Goal: Book appointment/travel/reservation

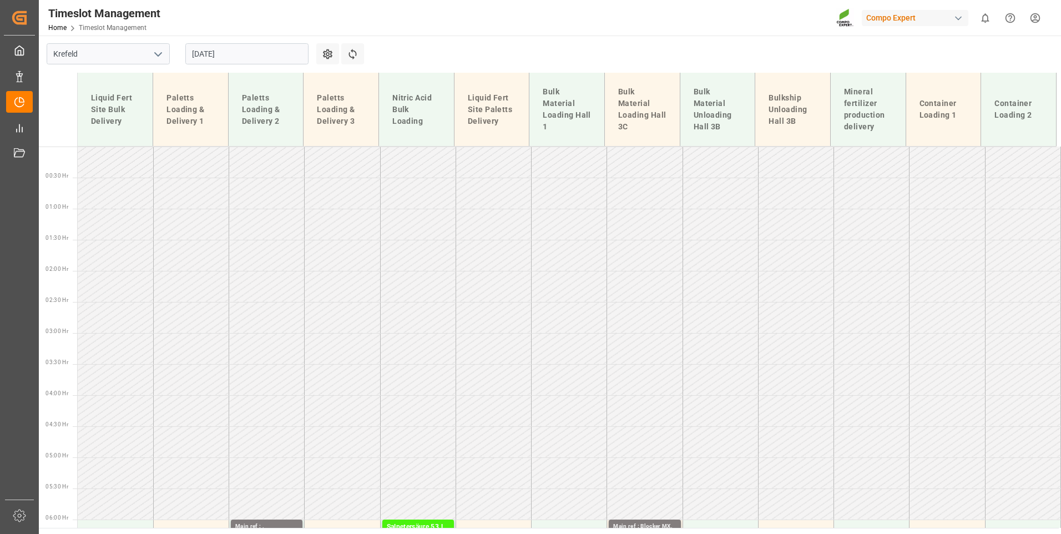
click at [251, 45] on input "[DATE]" at bounding box center [246, 53] width 123 height 21
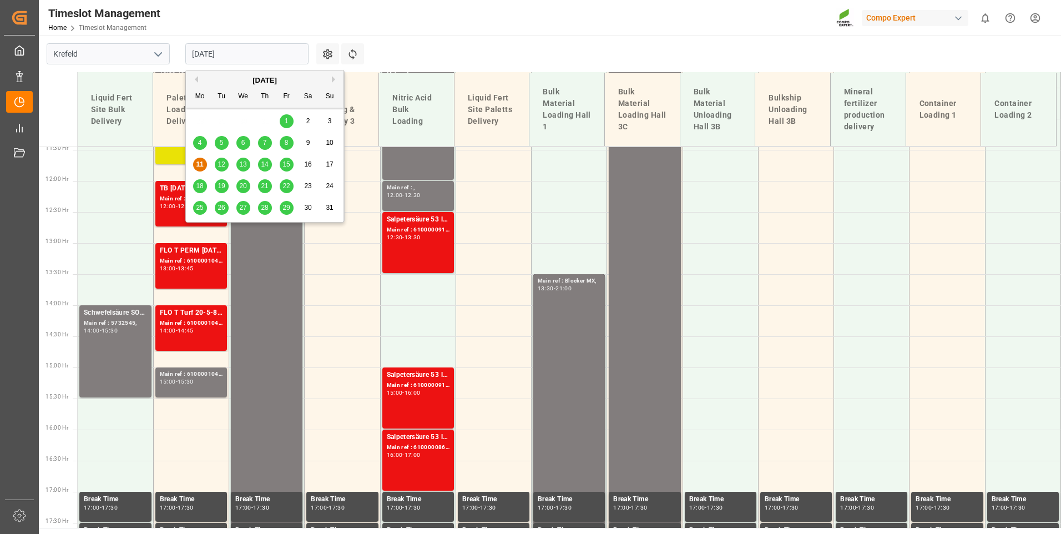
click at [220, 165] on span "12" at bounding box center [220, 164] width 7 height 8
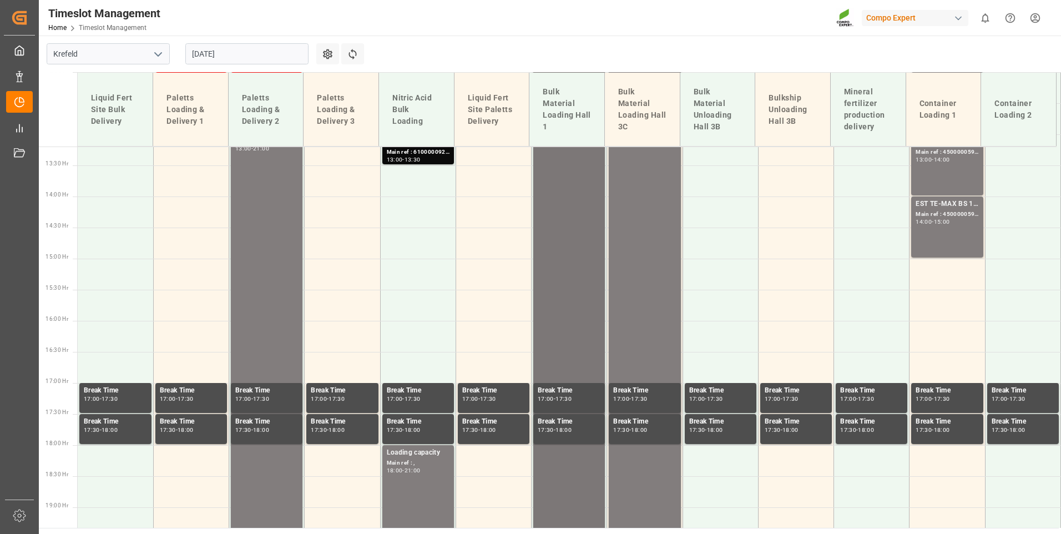
scroll to position [835, 0]
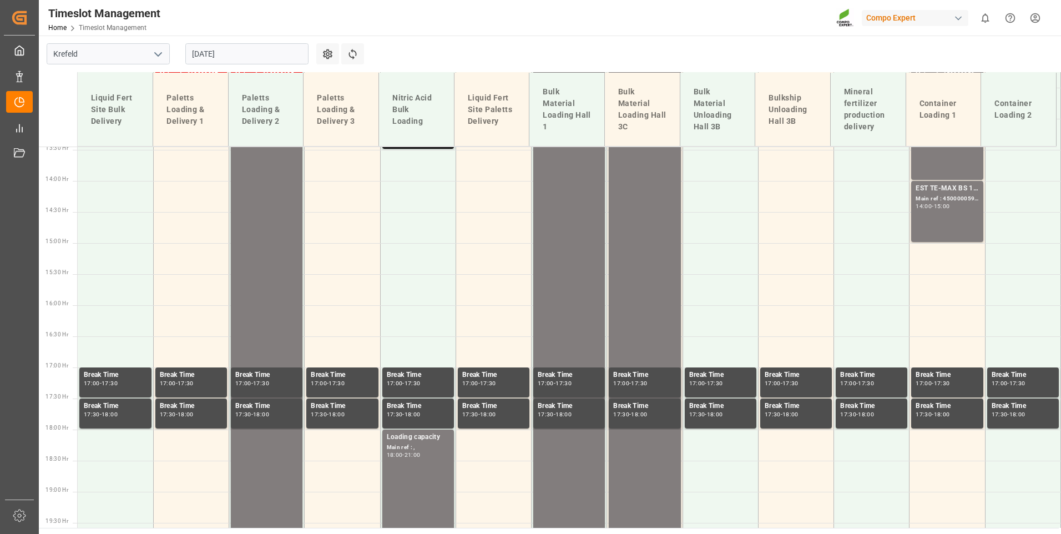
click at [240, 60] on input "[DATE]" at bounding box center [246, 53] width 123 height 21
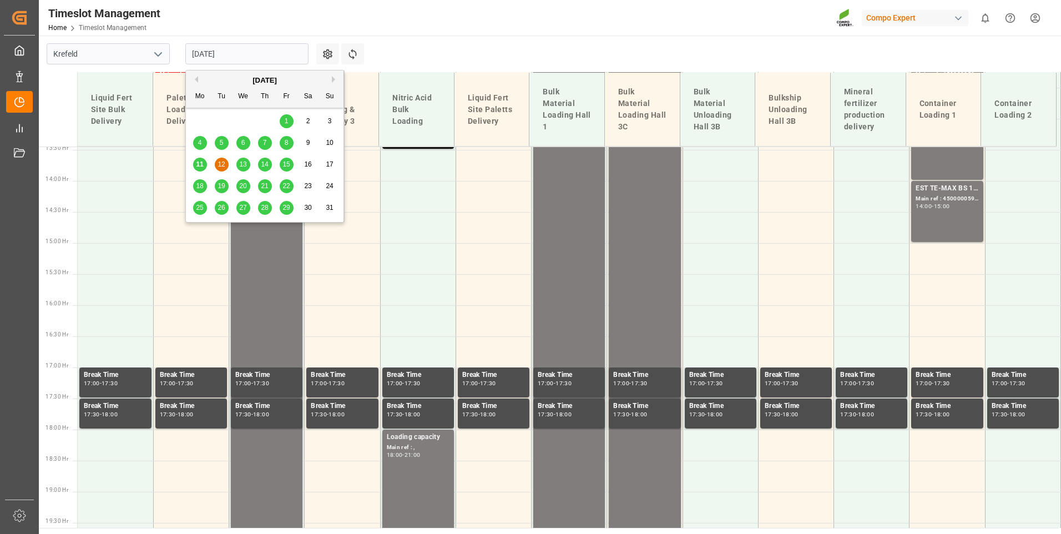
click at [242, 170] on div "13" at bounding box center [243, 164] width 14 height 13
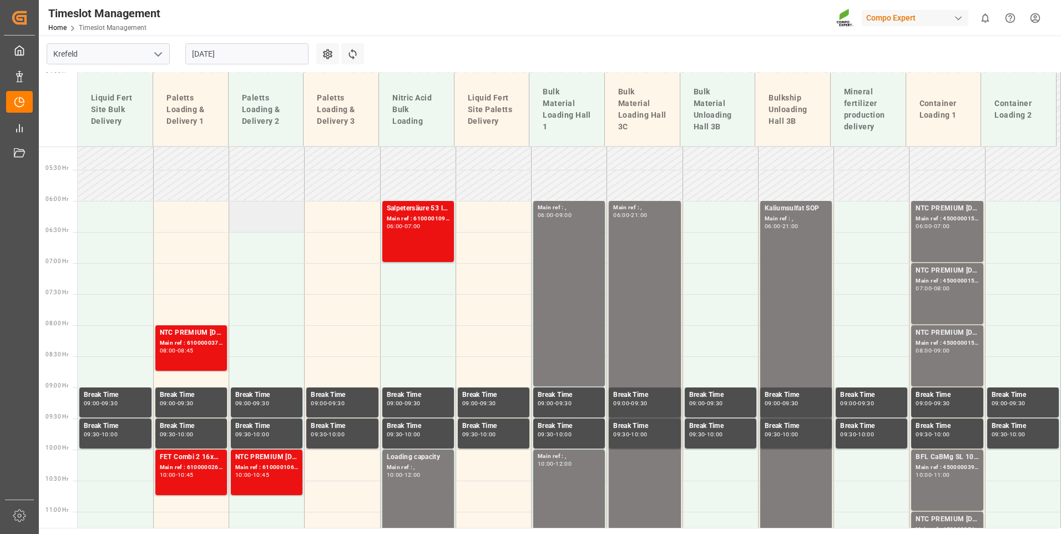
scroll to position [336, 0]
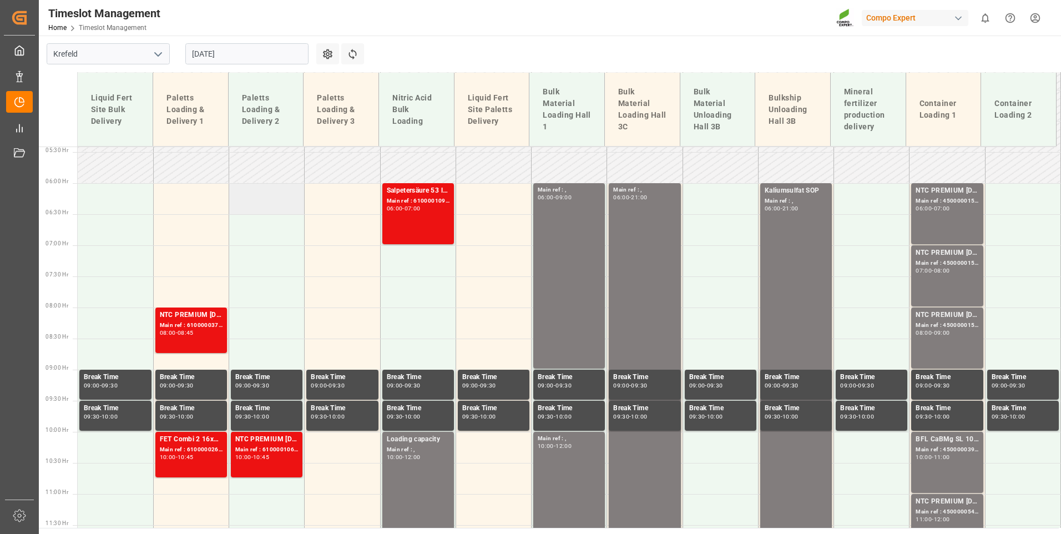
click at [284, 207] on td at bounding box center [266, 198] width 75 height 31
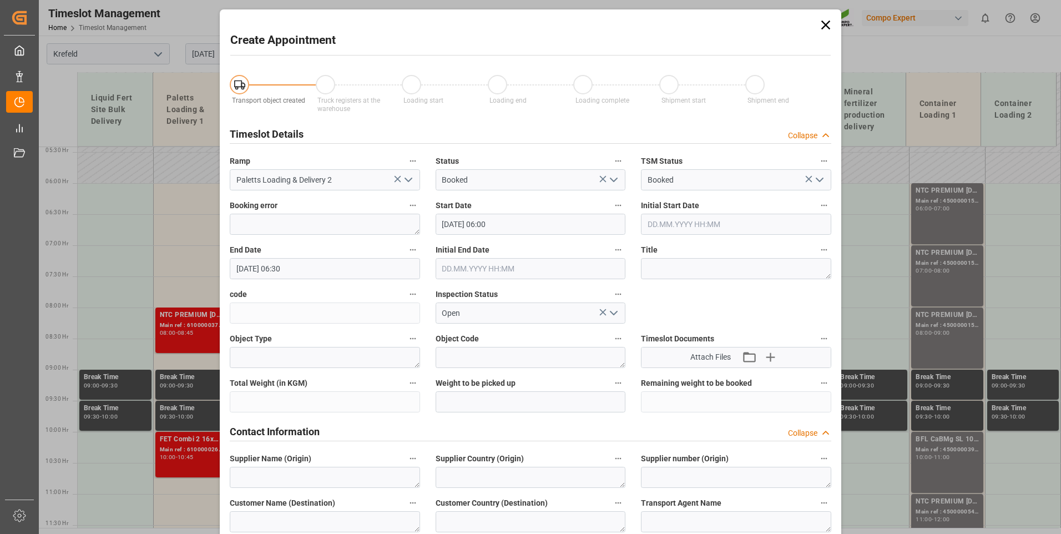
type input "[DATE] 06:00"
click at [351, 263] on input "[DATE] 06:30" at bounding box center [325, 268] width 190 height 21
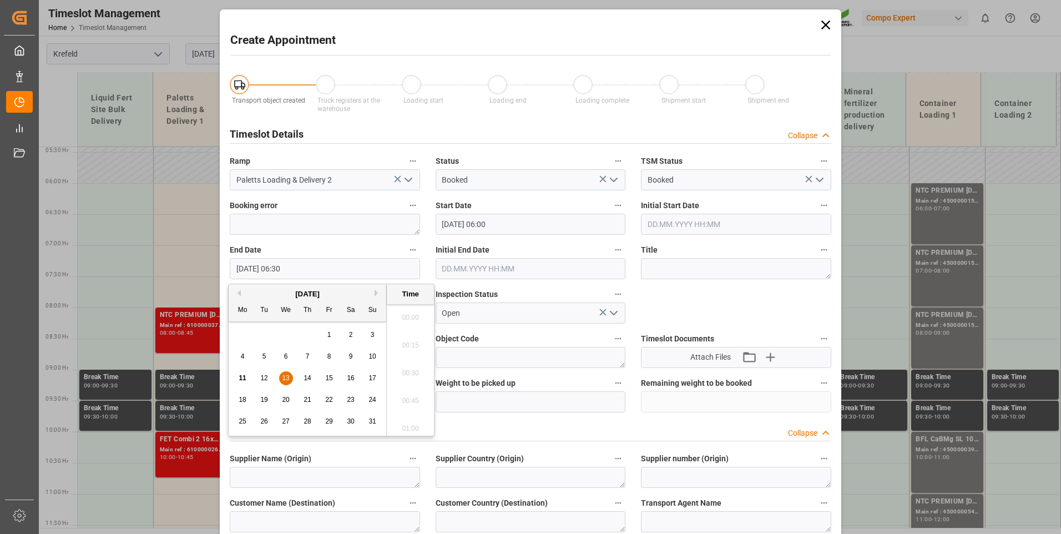
scroll to position [670, 0]
click at [288, 382] on div "13" at bounding box center [286, 378] width 14 height 13
click at [409, 367] on li "09:00" at bounding box center [410, 370] width 47 height 28
type input "[DATE] 09:00"
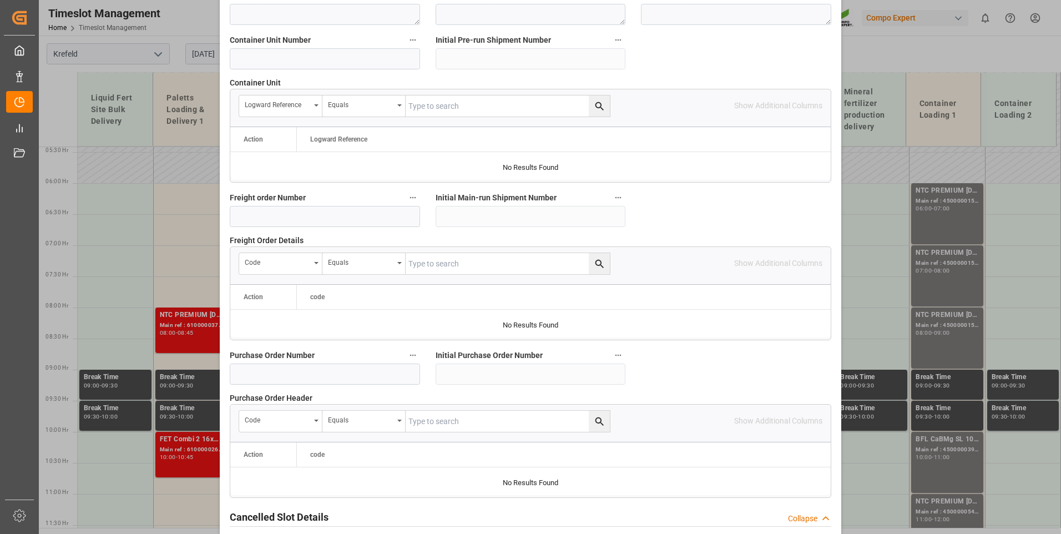
scroll to position [999, 0]
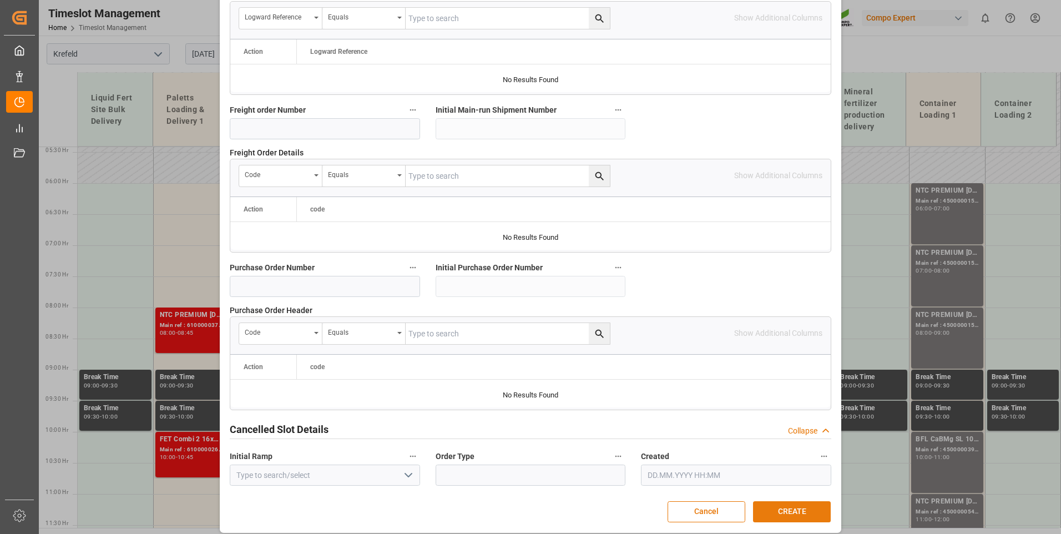
click at [815, 504] on button "CREATE" at bounding box center [792, 511] width 78 height 21
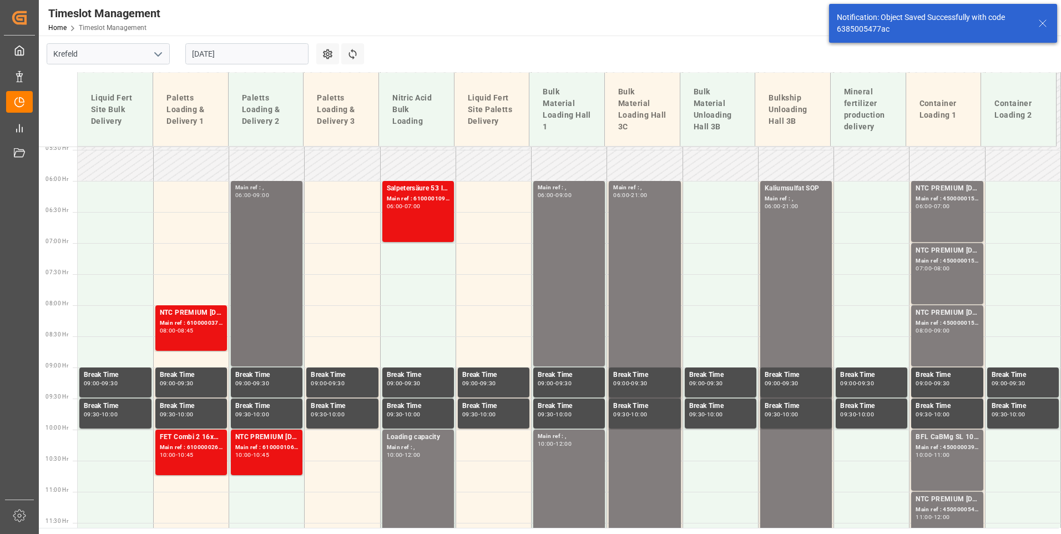
scroll to position [505, 0]
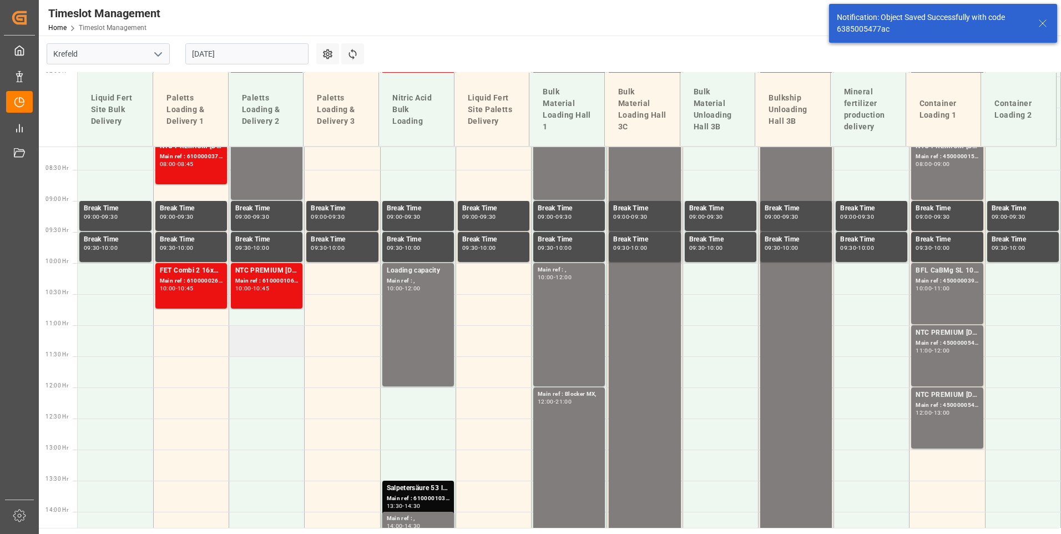
click at [278, 340] on td at bounding box center [266, 340] width 75 height 31
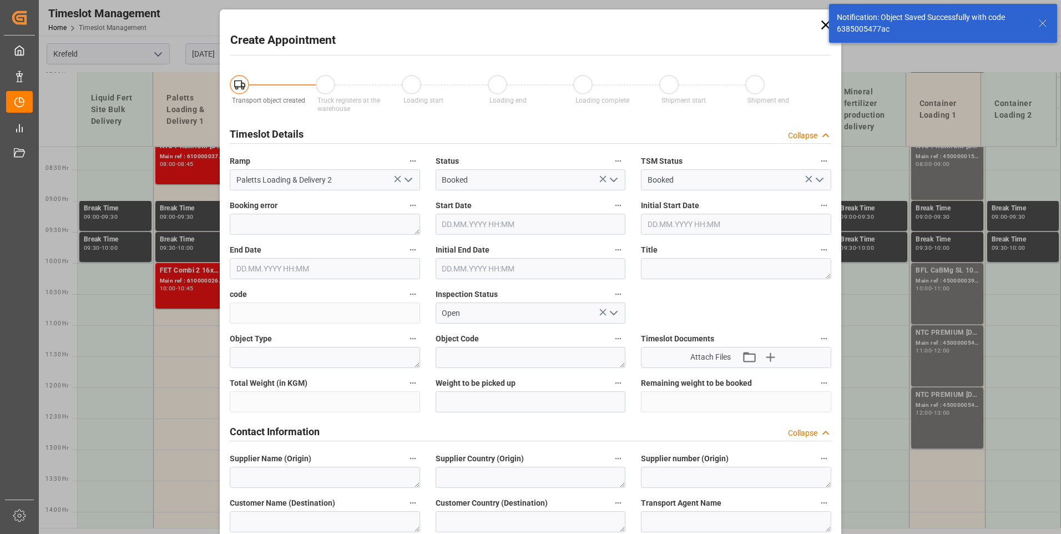
type input "[DATE] 11:00"
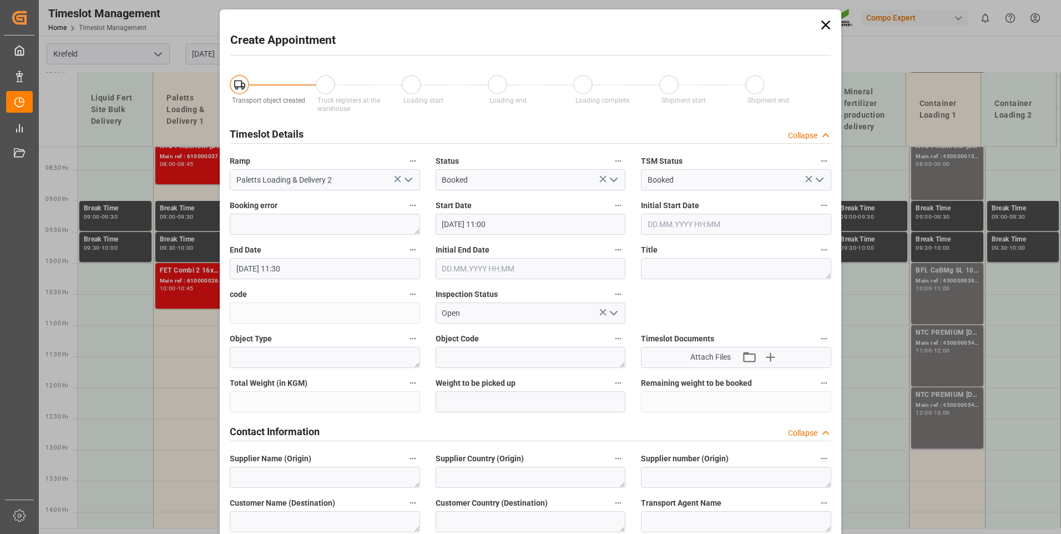
click at [359, 267] on input "[DATE] 11:30" at bounding box center [325, 268] width 190 height 21
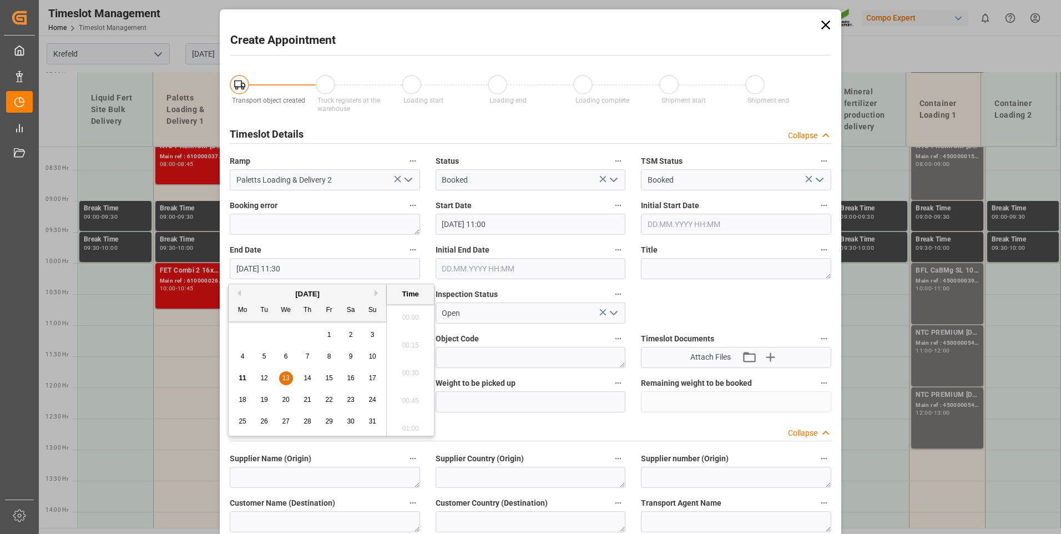
scroll to position [1224, 0]
drag, startPoint x: 288, startPoint y: 387, endPoint x: 293, endPoint y: 378, distance: 10.2
click at [288, 386] on div "11 12 13 14 15 16 17" at bounding box center [307, 378] width 151 height 22
click at [288, 378] on span "13" at bounding box center [285, 378] width 7 height 8
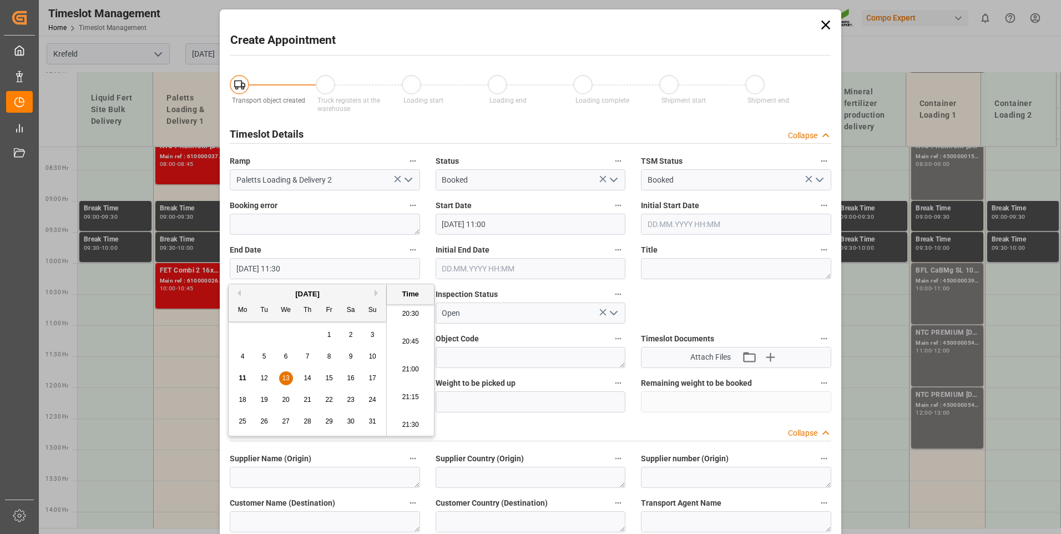
click at [406, 371] on li "21:00" at bounding box center [410, 370] width 47 height 28
type input "[DATE] 21:00"
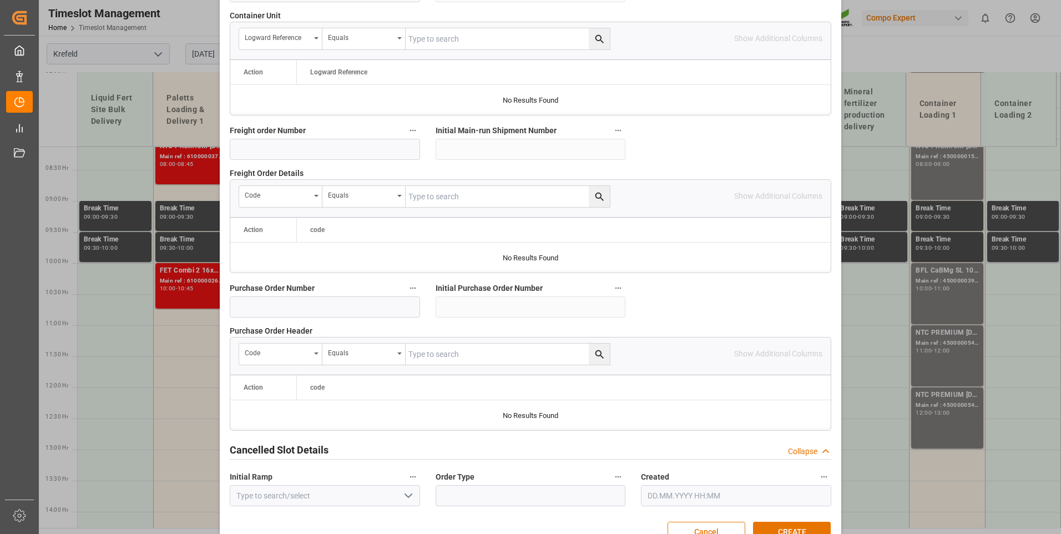
scroll to position [1006, 0]
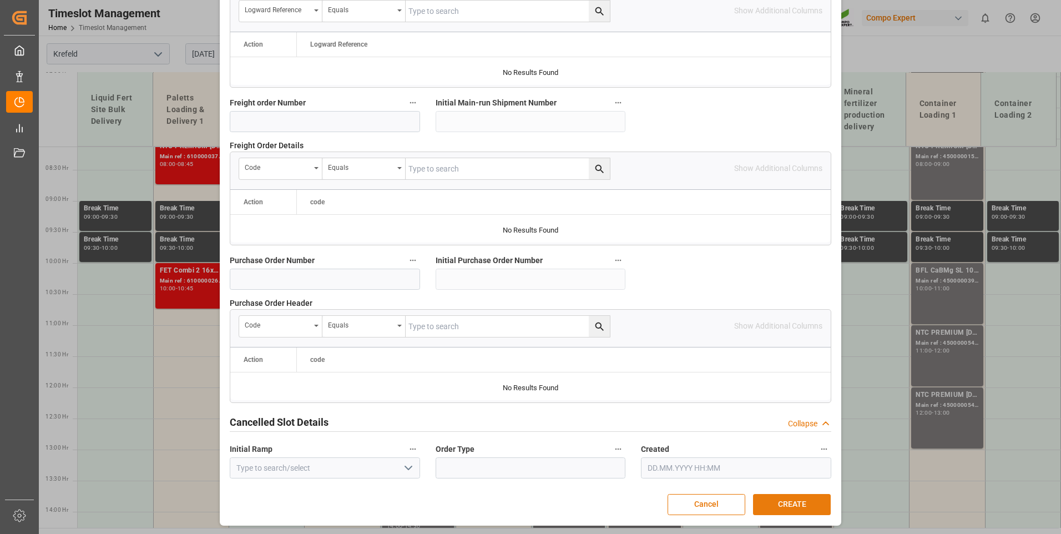
click at [815, 503] on button "CREATE" at bounding box center [792, 504] width 78 height 21
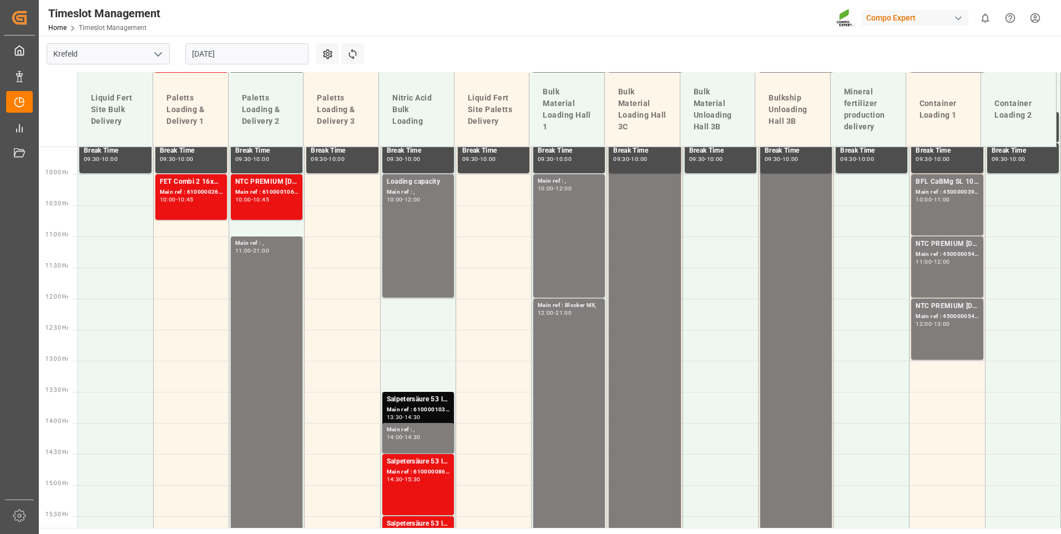
scroll to position [316, 0]
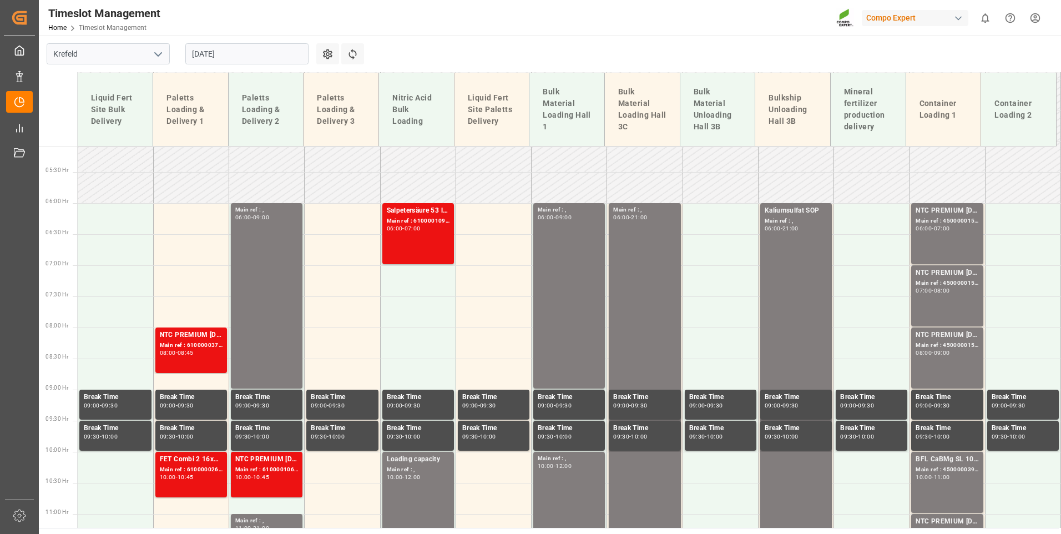
click at [274, 60] on input "[DATE]" at bounding box center [246, 53] width 123 height 21
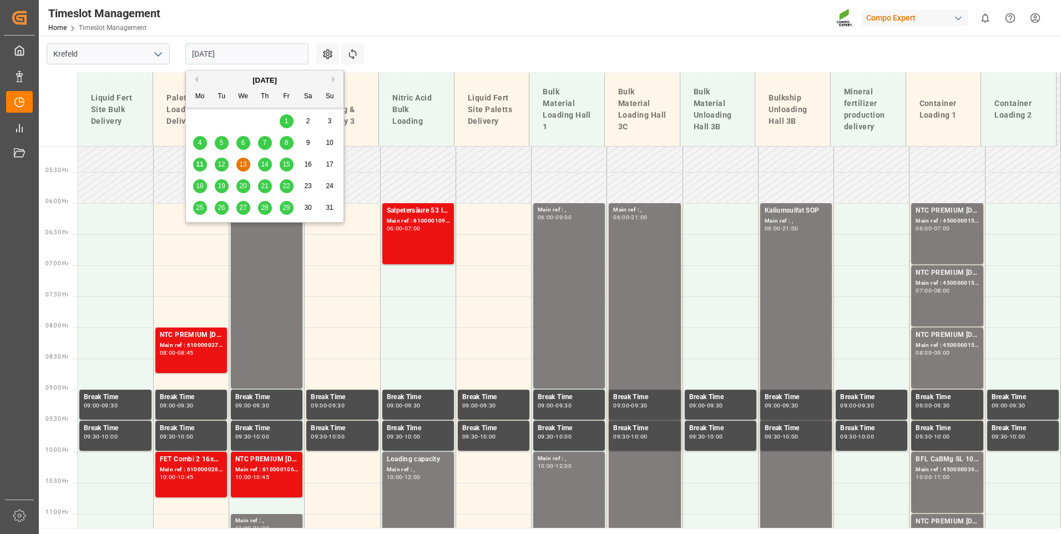
click at [261, 169] on div "14" at bounding box center [265, 164] width 14 height 13
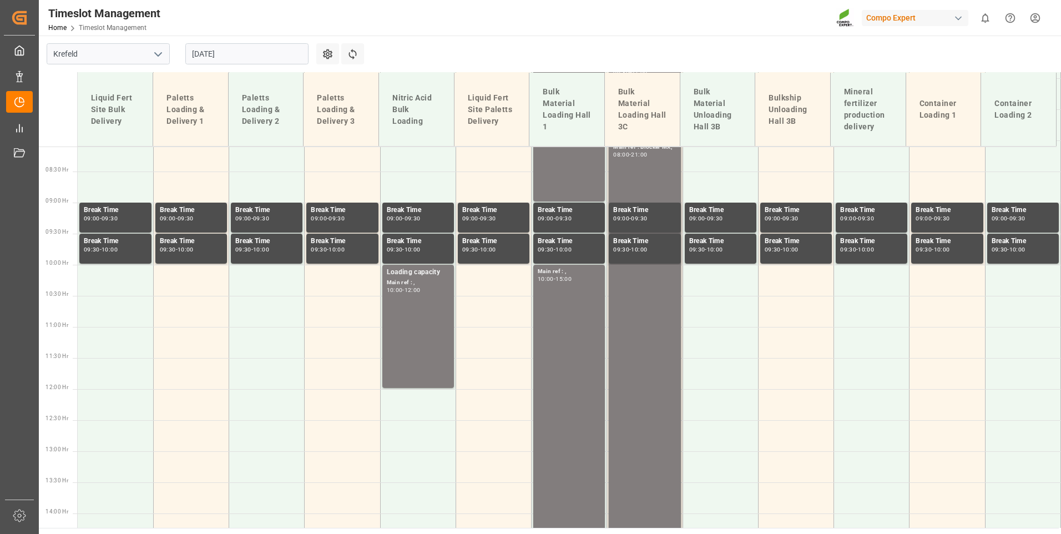
scroll to position [336, 0]
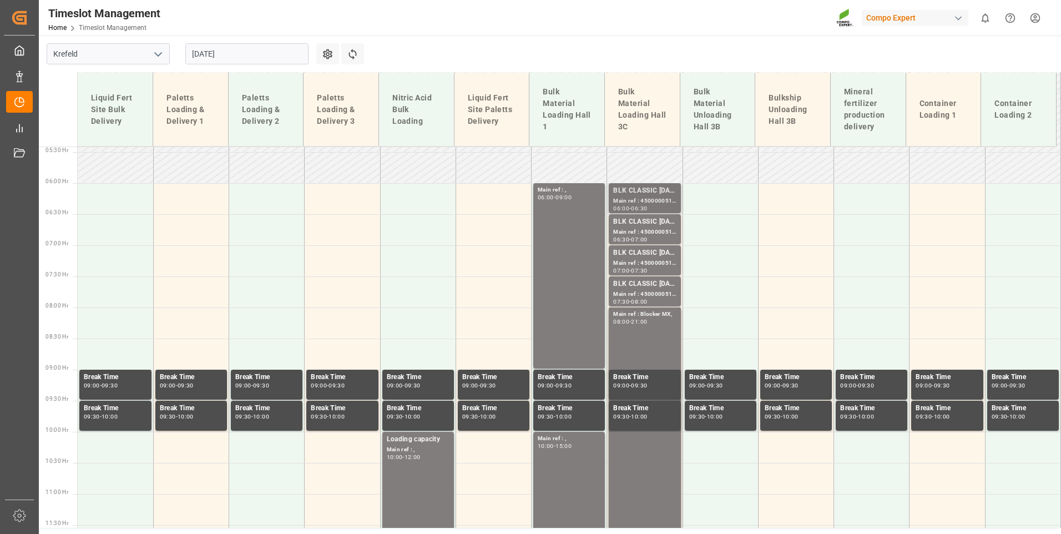
click at [640, 205] on div "Main ref : 4500000515, 2000000417;" at bounding box center [644, 200] width 63 height 9
click at [646, 234] on div "Main ref : 4500000513, 2000000417;" at bounding box center [644, 231] width 63 height 9
click at [650, 196] on div "Main ref : 4500000515, 2000000417;" at bounding box center [644, 200] width 63 height 9
click at [654, 220] on div "BLK CLASSIC [DATE]+3+TE BULK;" at bounding box center [644, 221] width 63 height 11
click at [654, 260] on div "Main ref : 4500000514, 2000000417;" at bounding box center [644, 263] width 63 height 9
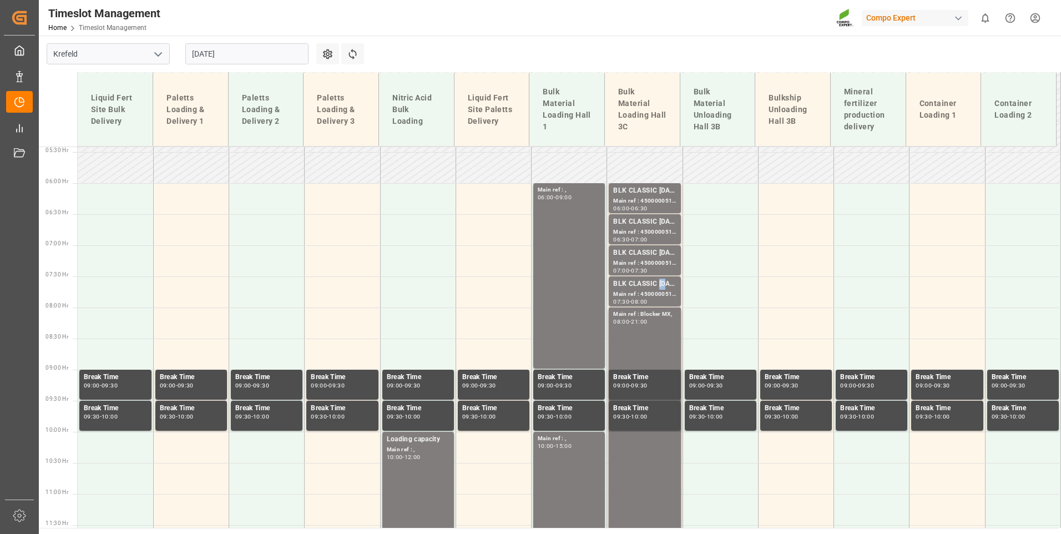
click at [661, 287] on div "BLK CLASSIC [DATE]+3+TE BULK;" at bounding box center [644, 283] width 63 height 11
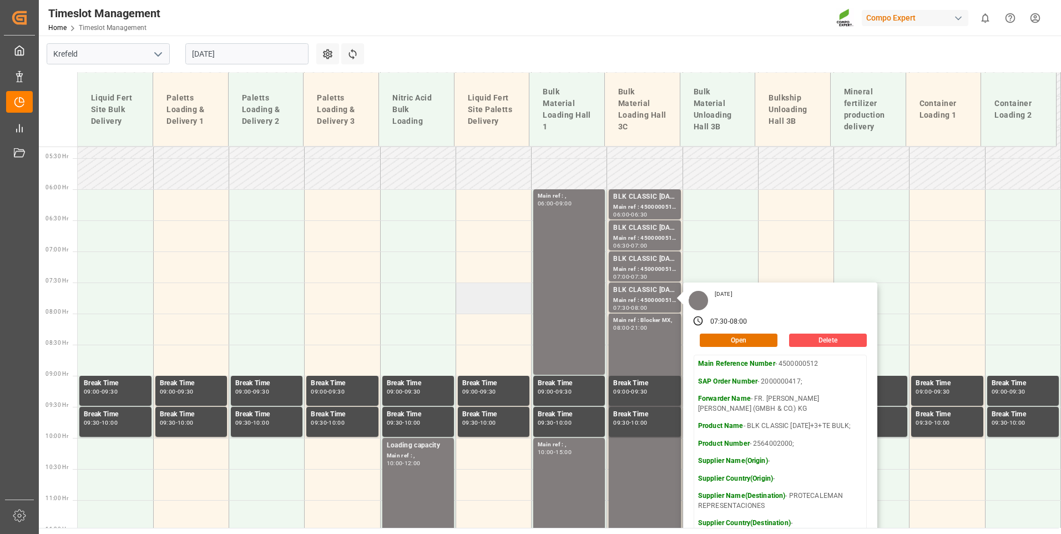
scroll to position [281, 0]
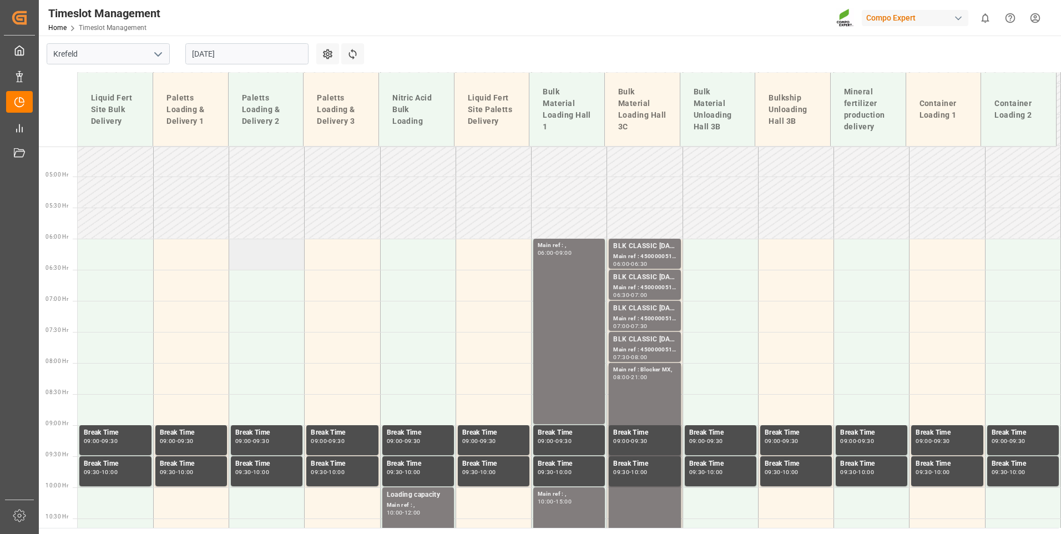
click at [272, 252] on td at bounding box center [266, 254] width 75 height 31
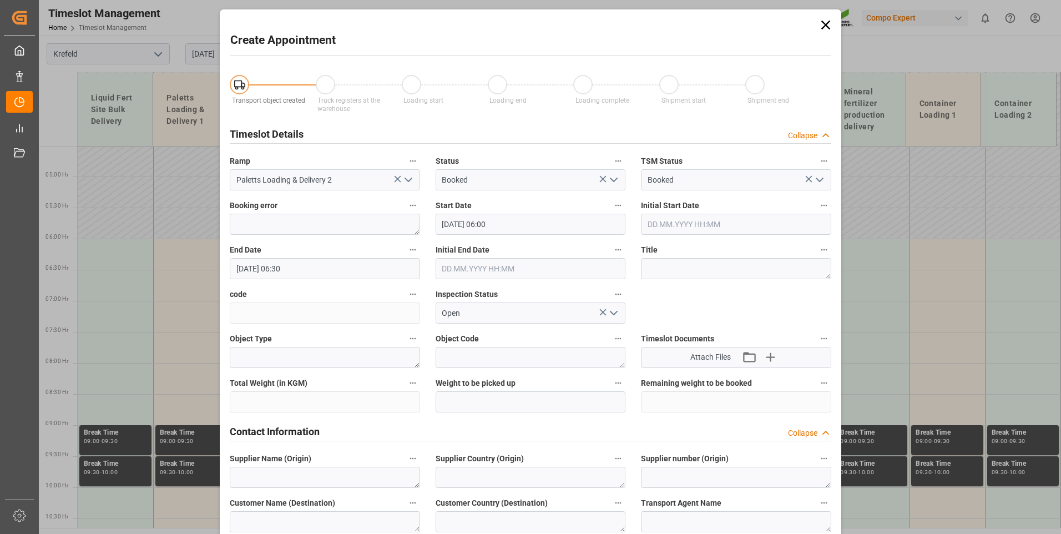
type input "[DATE] 06:00"
click at [327, 269] on input "[DATE] 06:30" at bounding box center [325, 268] width 190 height 21
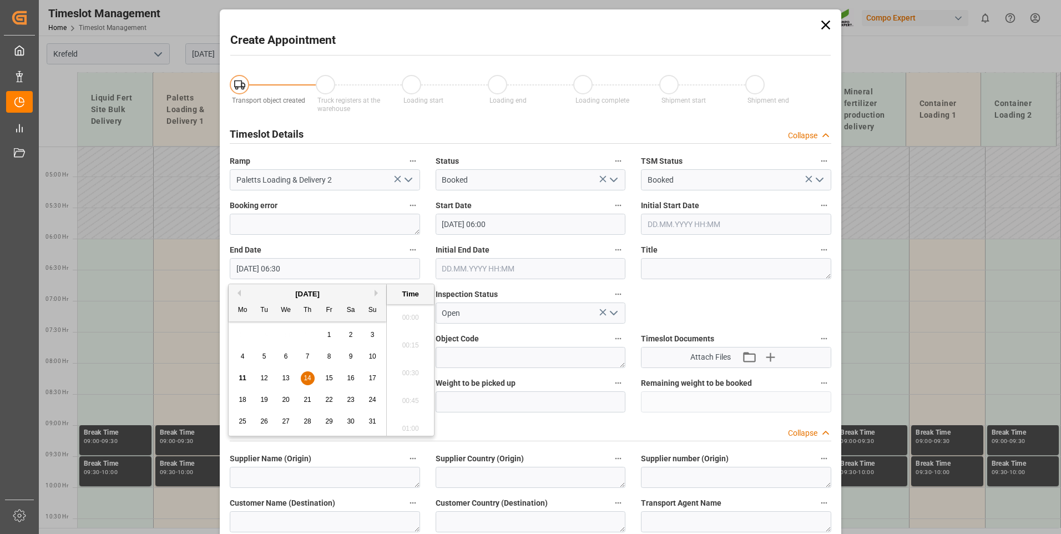
scroll to position [670, 0]
click at [308, 378] on span "14" at bounding box center [306, 378] width 7 height 8
click at [411, 429] on li "21:00" at bounding box center [410, 425] width 47 height 28
type input "[DATE] 21:00"
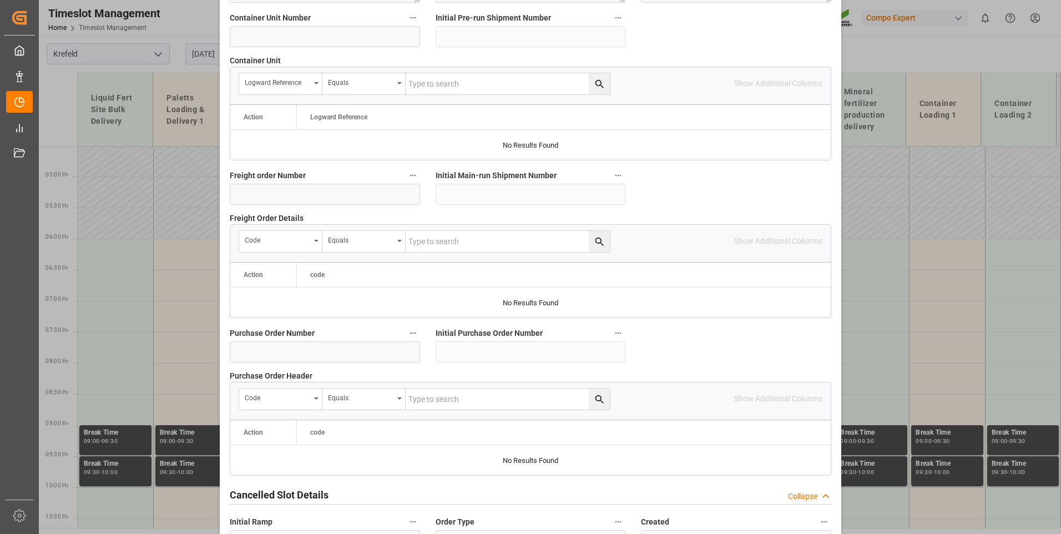
scroll to position [1006, 0]
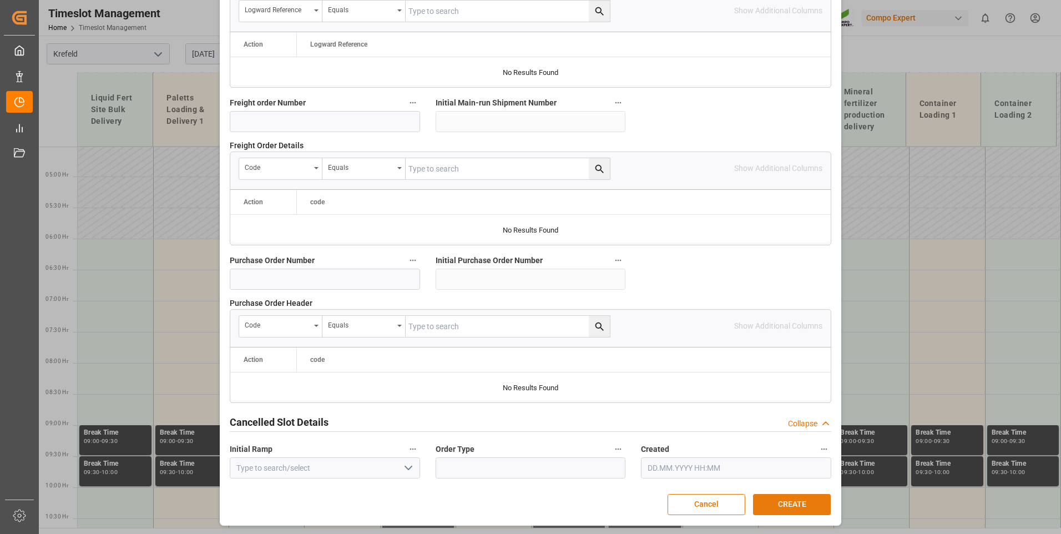
click at [794, 504] on button "CREATE" at bounding box center [792, 504] width 78 height 21
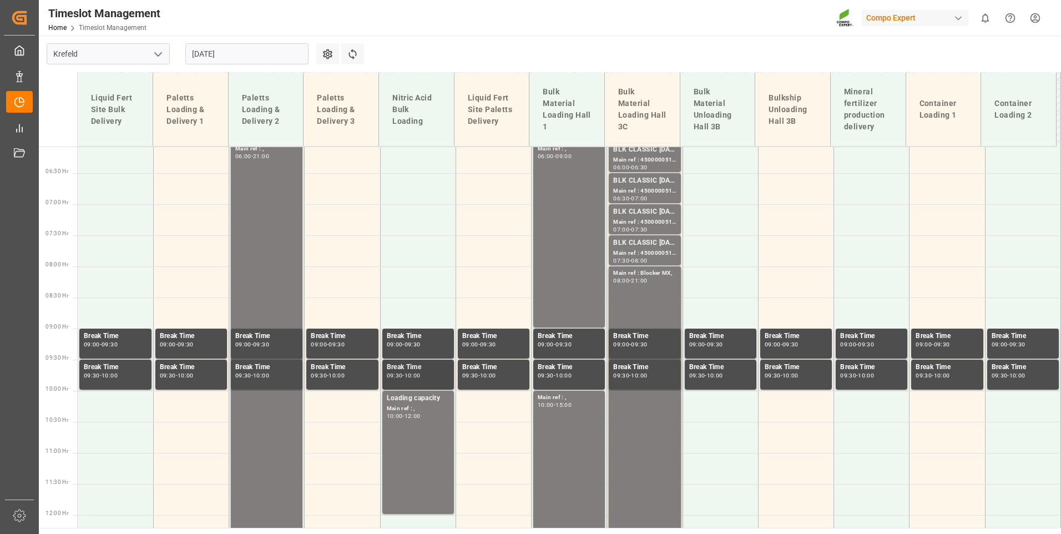
scroll to position [283, 0]
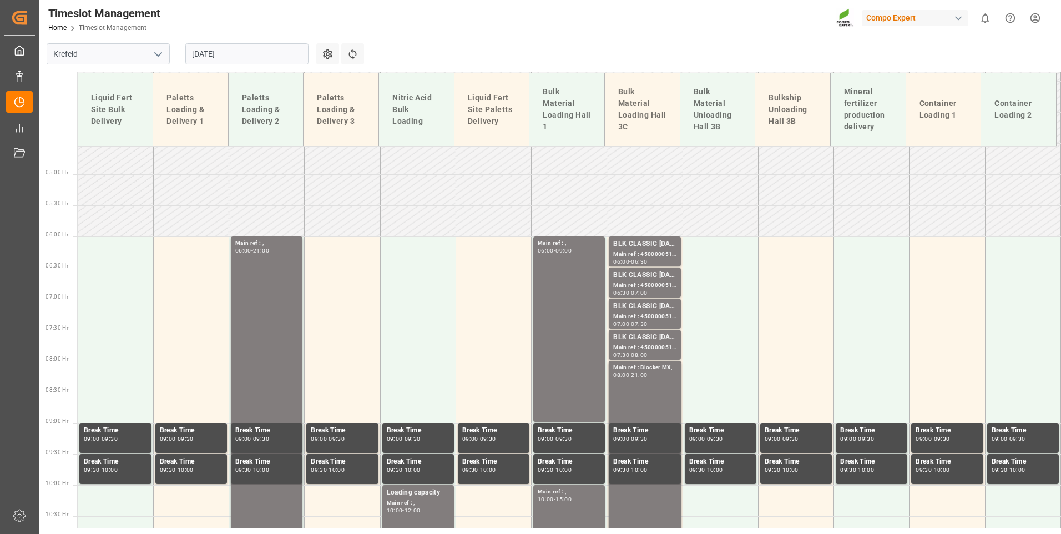
click at [234, 56] on input "[DATE]" at bounding box center [246, 53] width 123 height 21
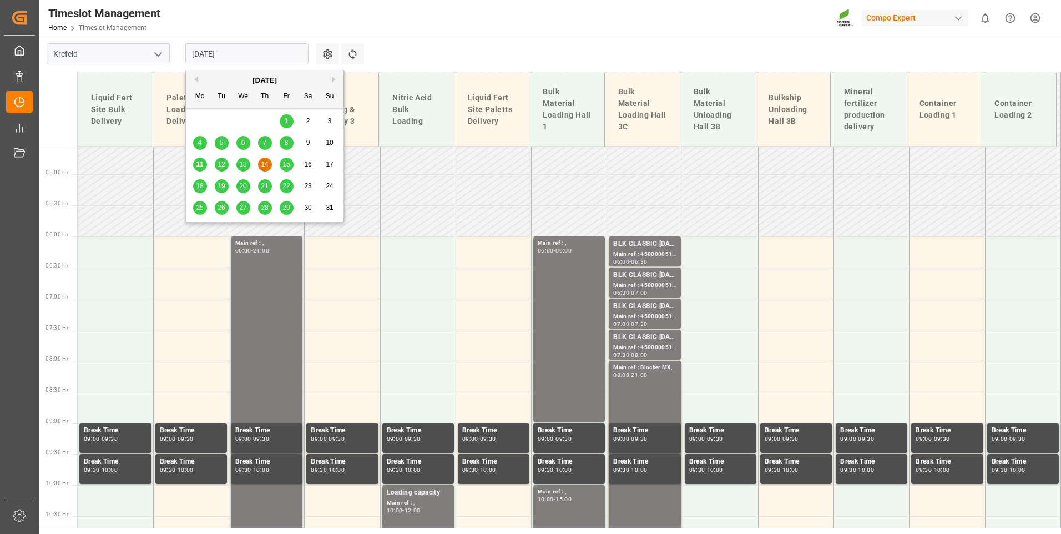
click at [288, 165] on span "15" at bounding box center [285, 164] width 7 height 8
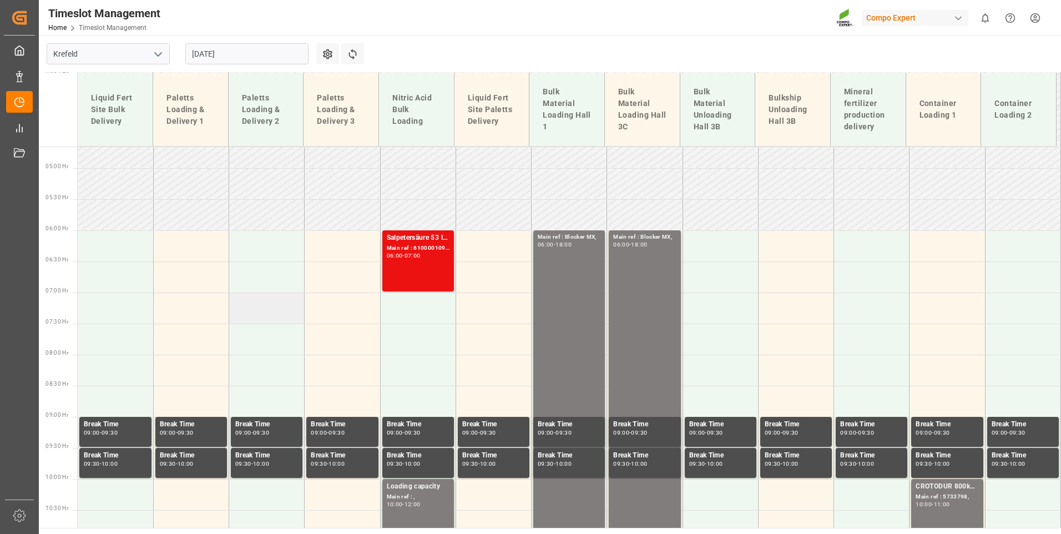
scroll to position [281, 0]
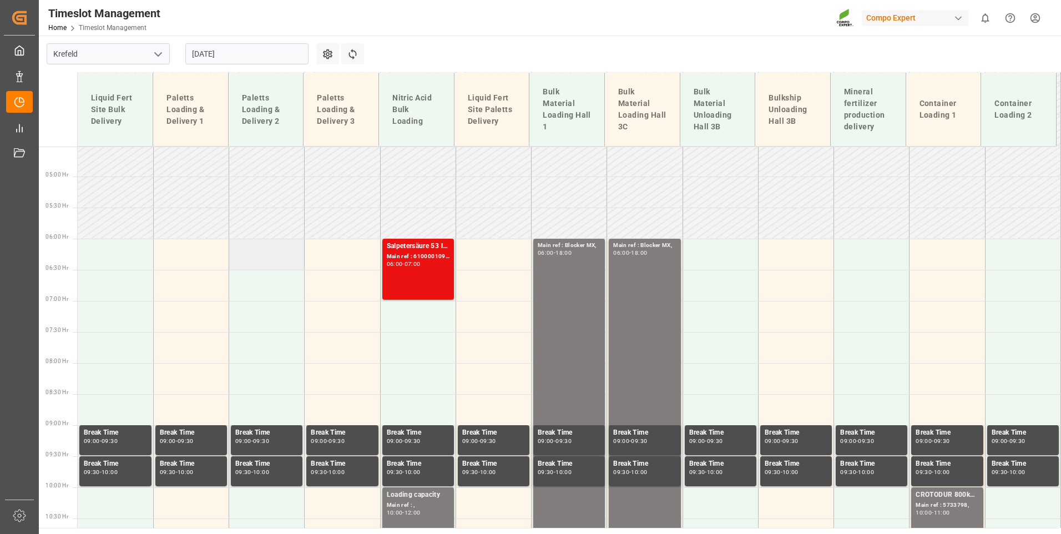
click at [264, 266] on td at bounding box center [266, 254] width 75 height 31
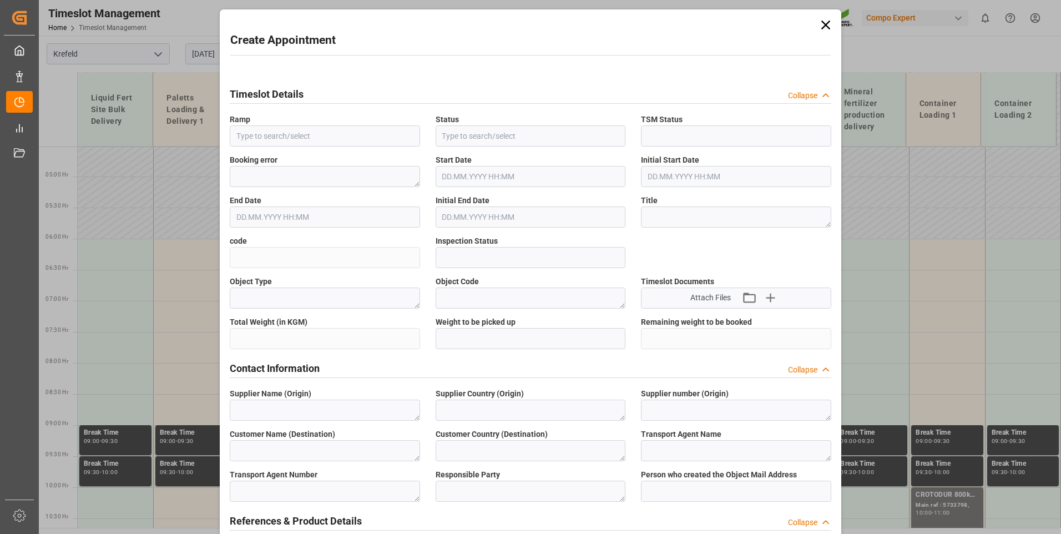
type input "Paletts Loading & Delivery 2"
type input "Booked"
type input "Open"
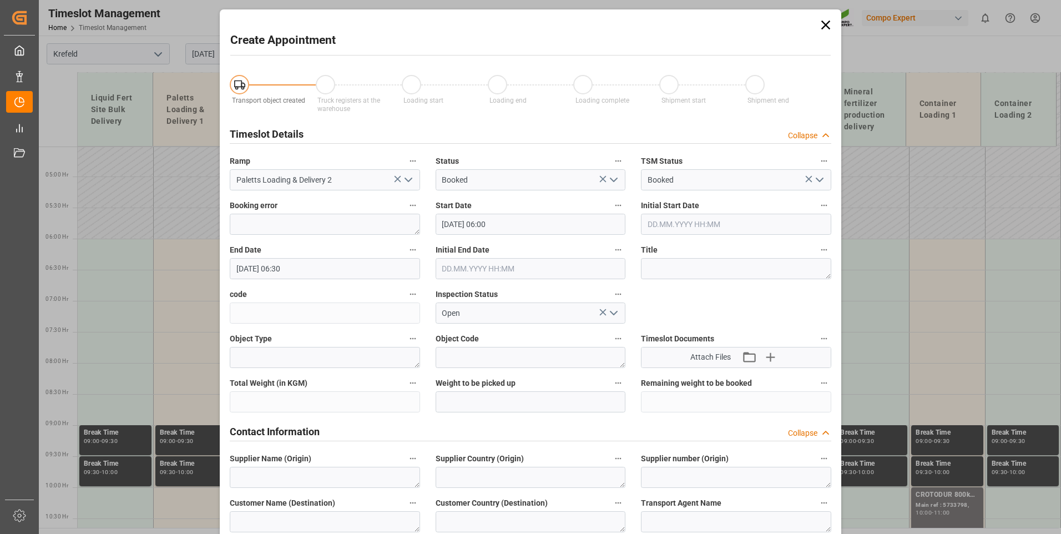
type input "[DATE] 06:00"
click at [355, 264] on input "[DATE] 06:30" at bounding box center [325, 268] width 190 height 21
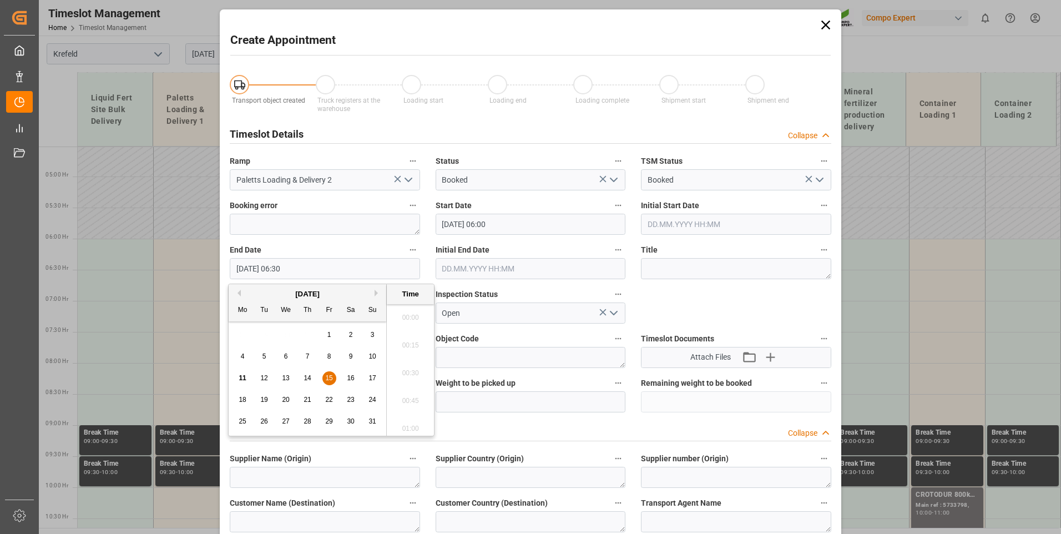
scroll to position [670, 0]
click at [328, 374] on span "15" at bounding box center [328, 378] width 7 height 8
click at [408, 430] on li "21:00" at bounding box center [410, 425] width 47 height 28
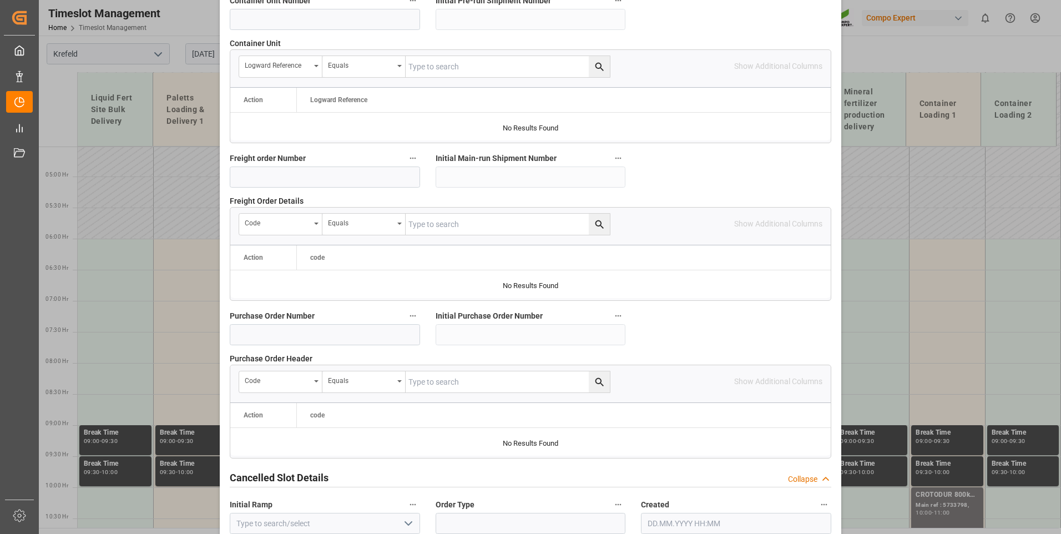
scroll to position [1006, 0]
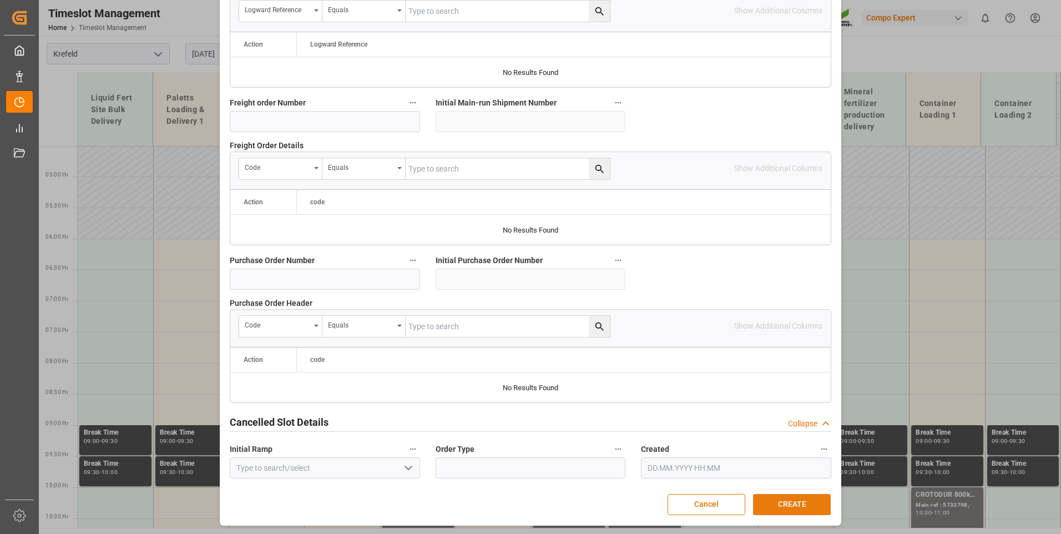
click at [793, 501] on button "CREATE" at bounding box center [792, 504] width 78 height 21
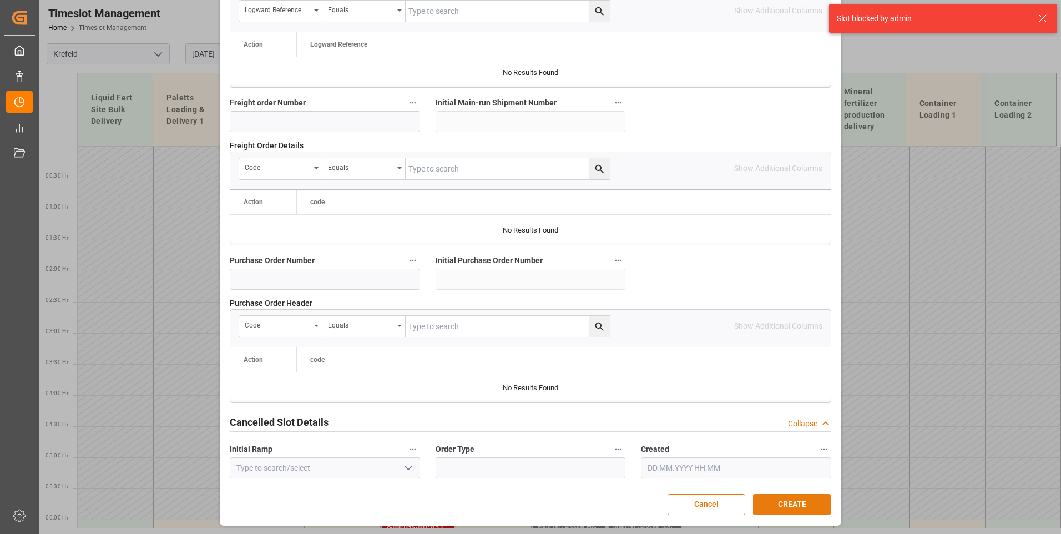
click at [794, 502] on button "CREATE" at bounding box center [792, 504] width 78 height 21
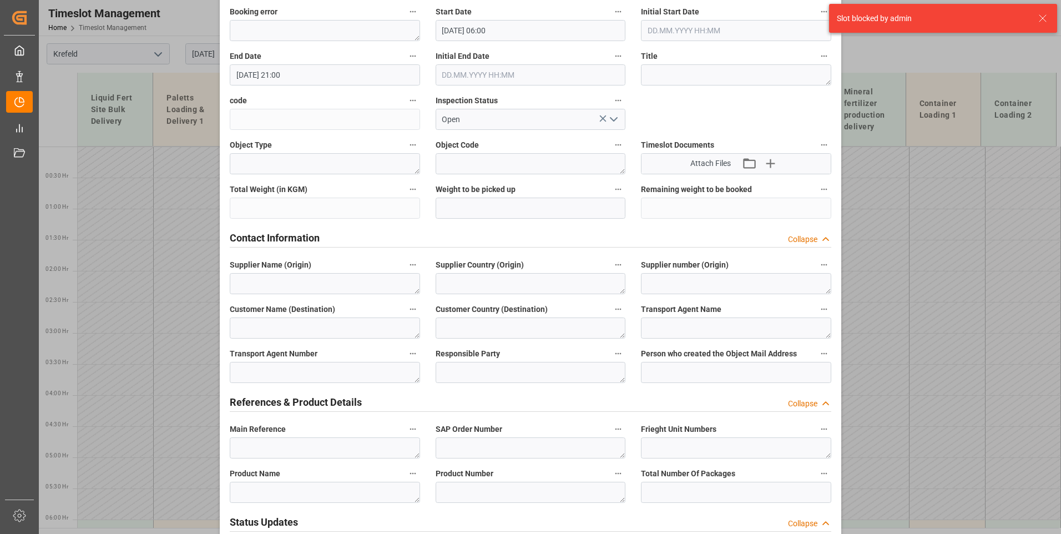
scroll to position [118, 0]
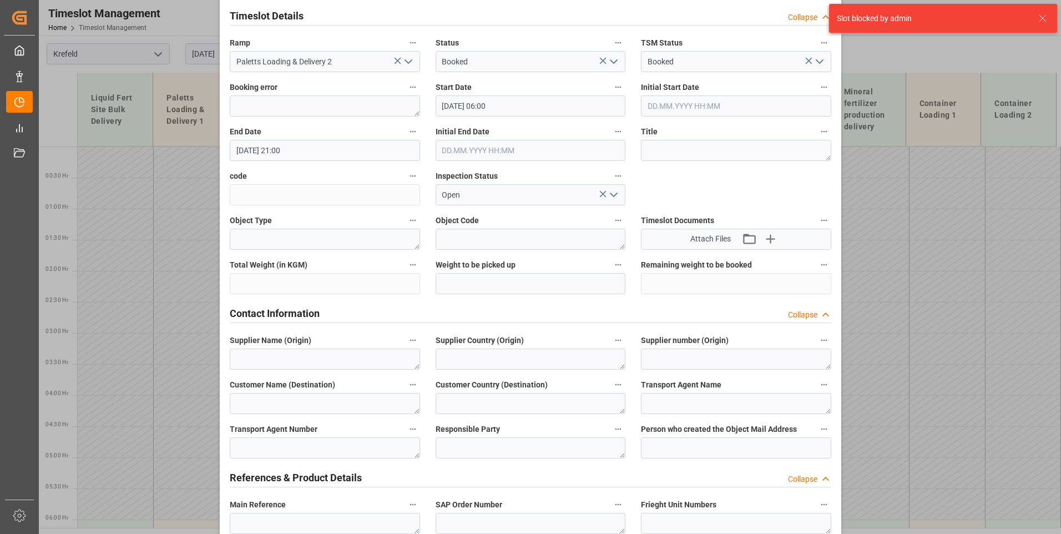
click at [290, 146] on input "[DATE] 21:00" at bounding box center [325, 150] width 190 height 21
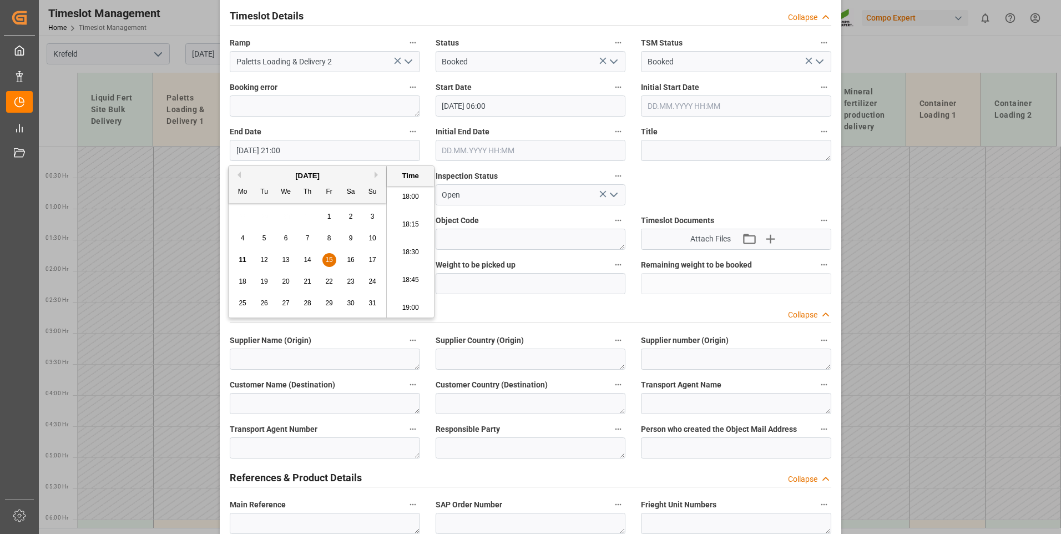
scroll to position [1946, 0]
click at [412, 249] on li "18:00" at bounding box center [410, 251] width 47 height 28
type input "[DATE] 18:00"
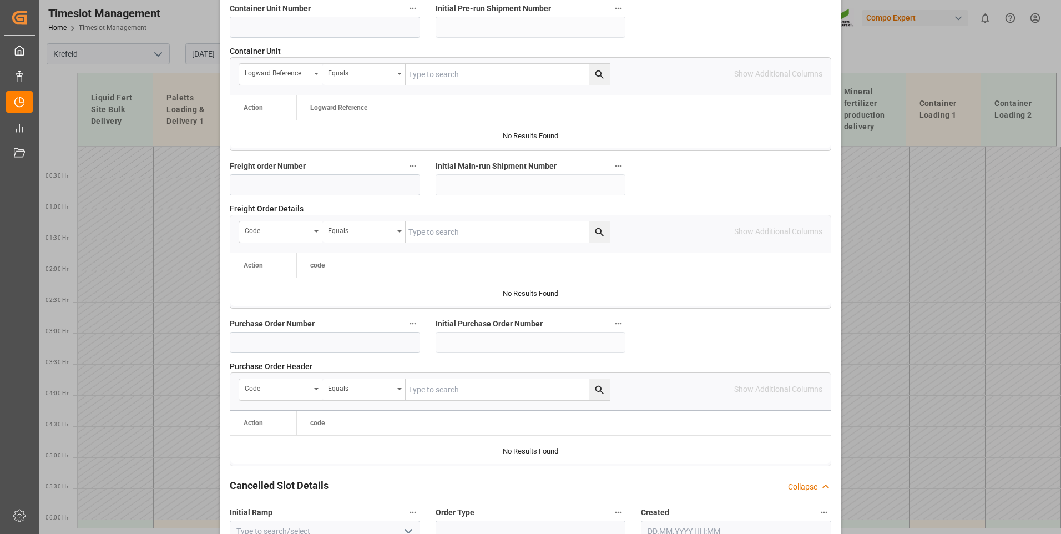
scroll to position [1006, 0]
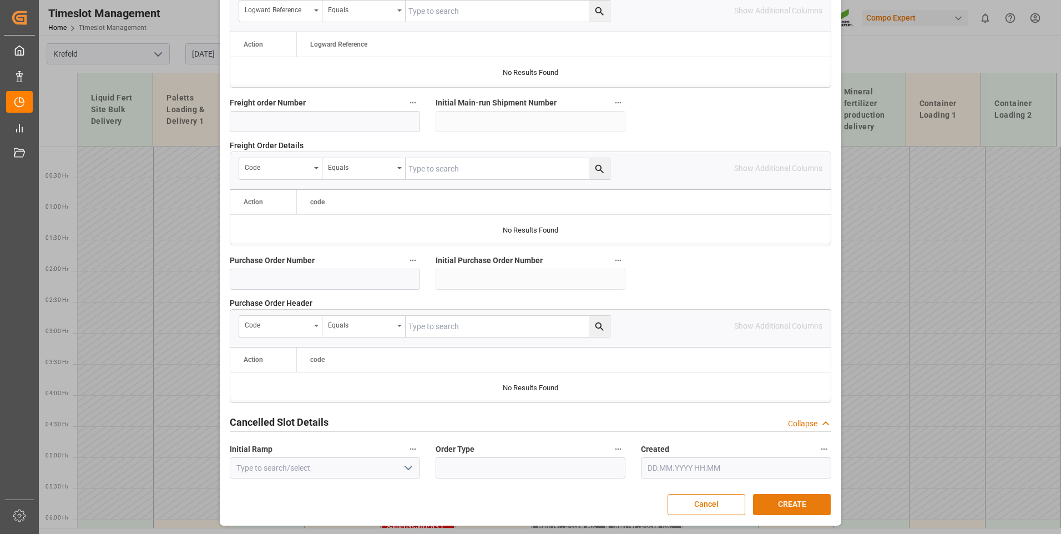
click at [791, 507] on button "CREATE" at bounding box center [792, 504] width 78 height 21
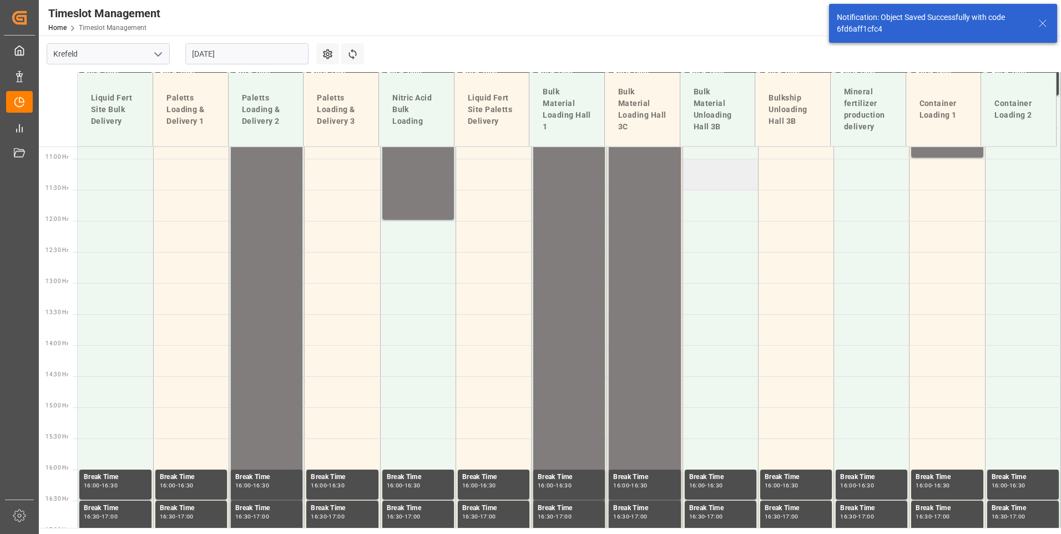
scroll to position [1004, 0]
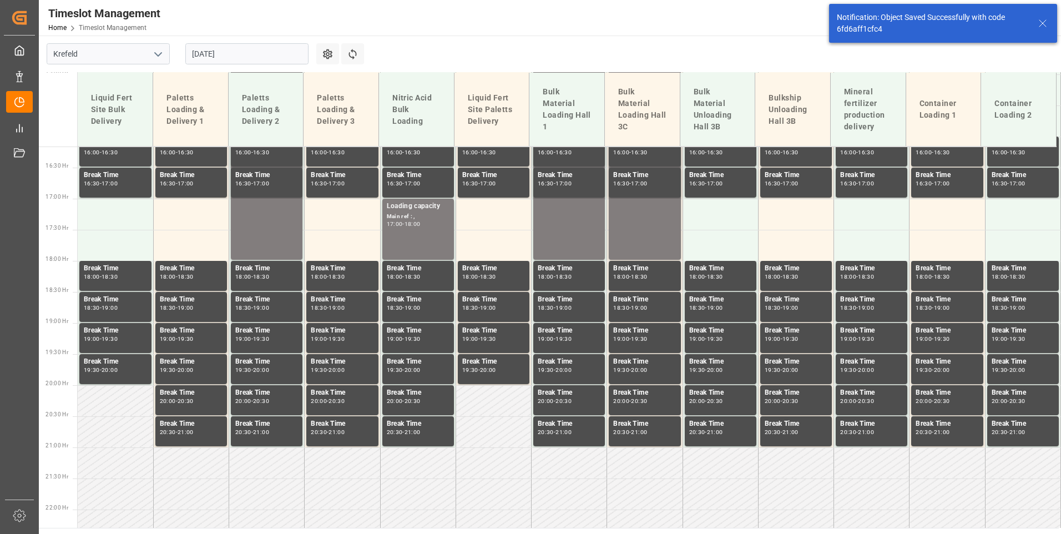
click at [271, 60] on input "[DATE]" at bounding box center [246, 53] width 123 height 21
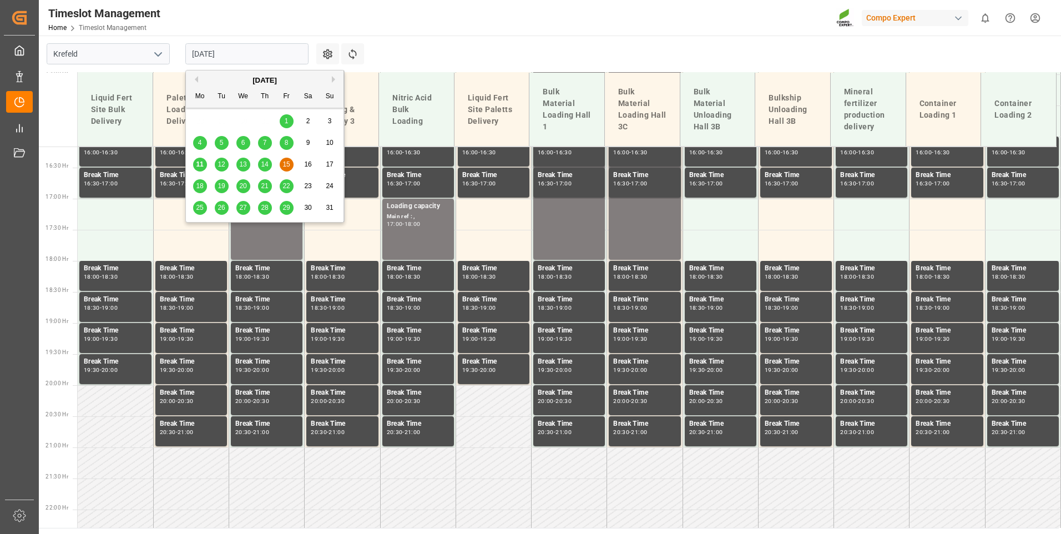
click at [244, 162] on span "13" at bounding box center [242, 164] width 7 height 8
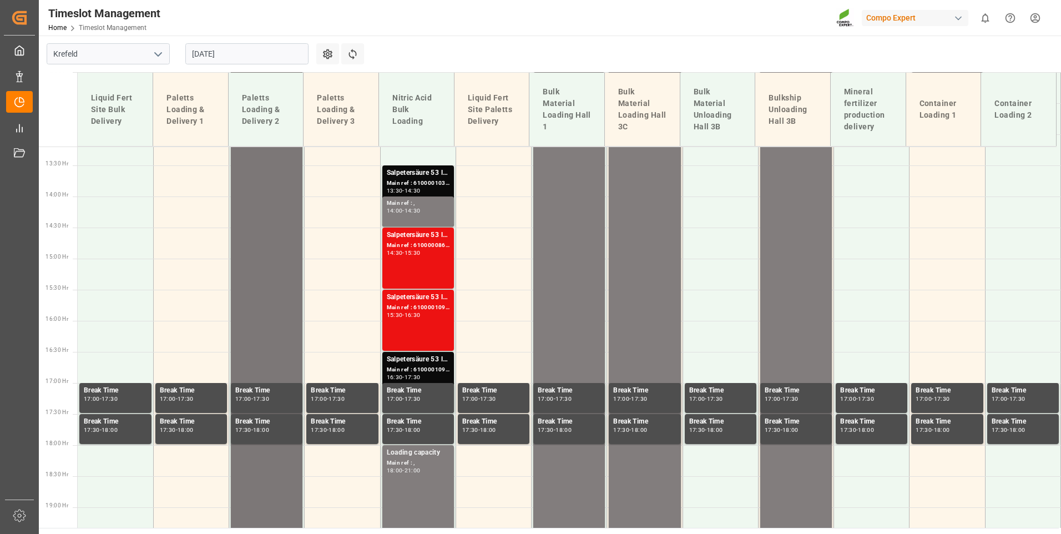
scroll to position [835, 0]
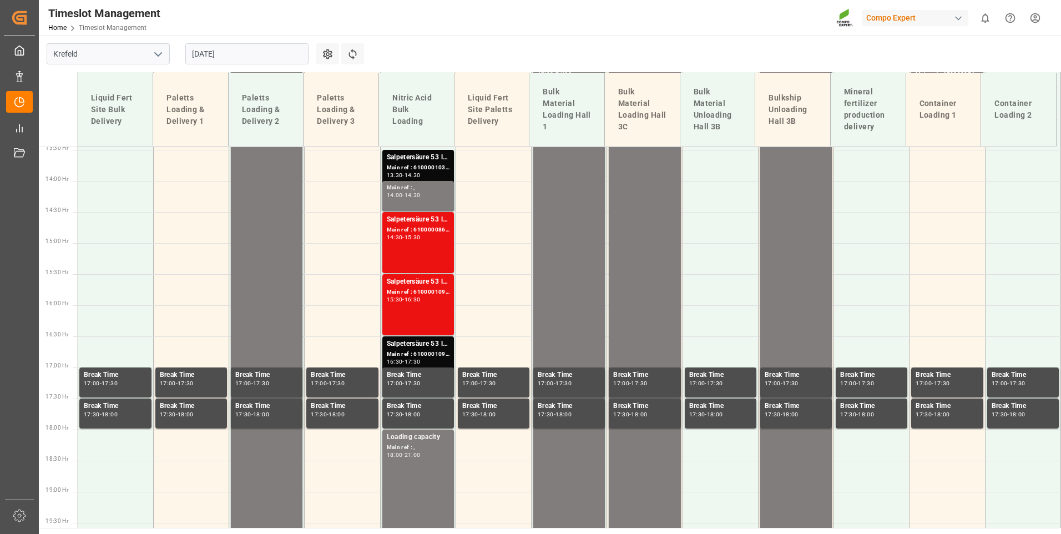
click at [231, 58] on input "[DATE]" at bounding box center [246, 53] width 123 height 21
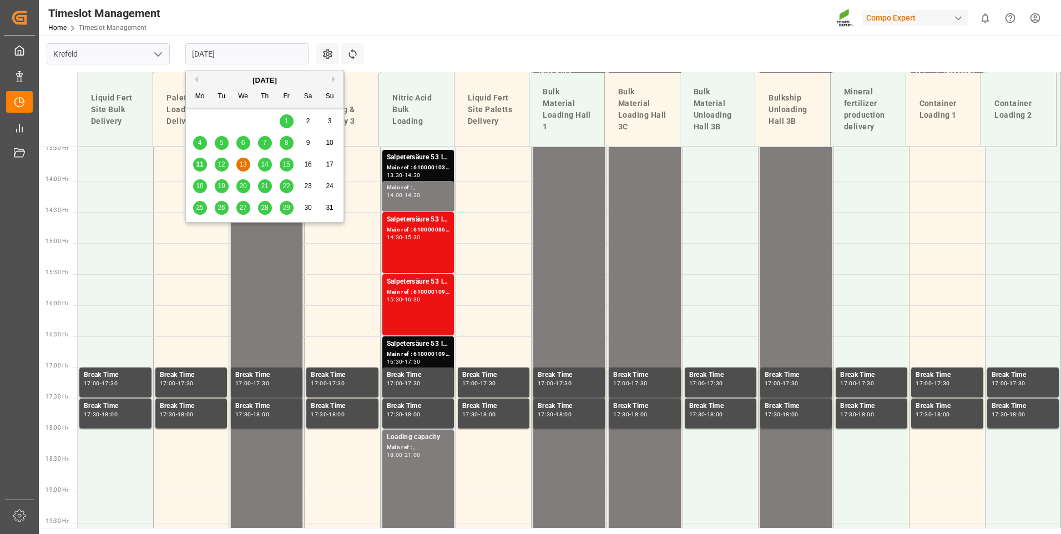
click at [220, 169] on div "12" at bounding box center [222, 164] width 14 height 13
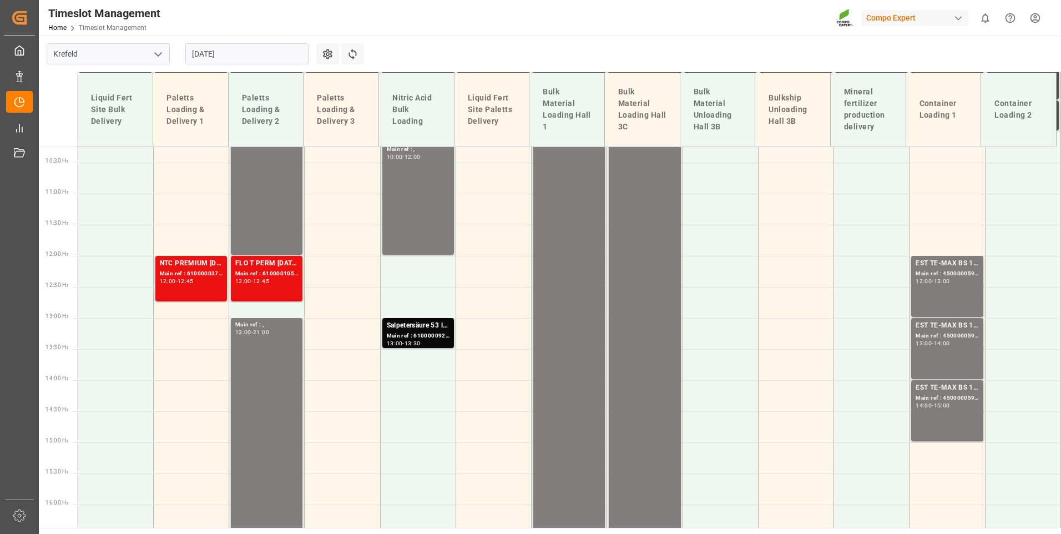
scroll to position [614, 0]
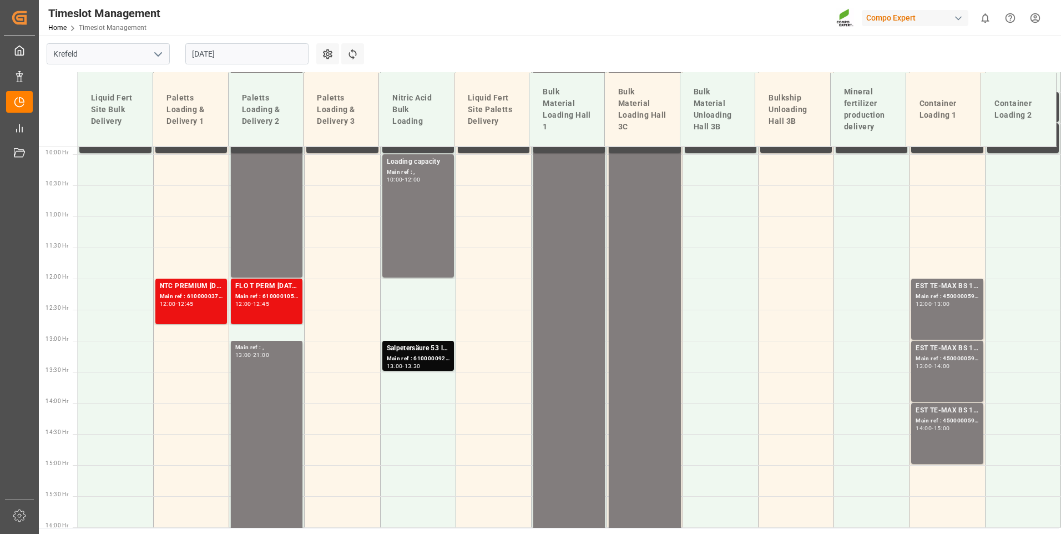
click at [280, 54] on input "[DATE]" at bounding box center [246, 53] width 123 height 21
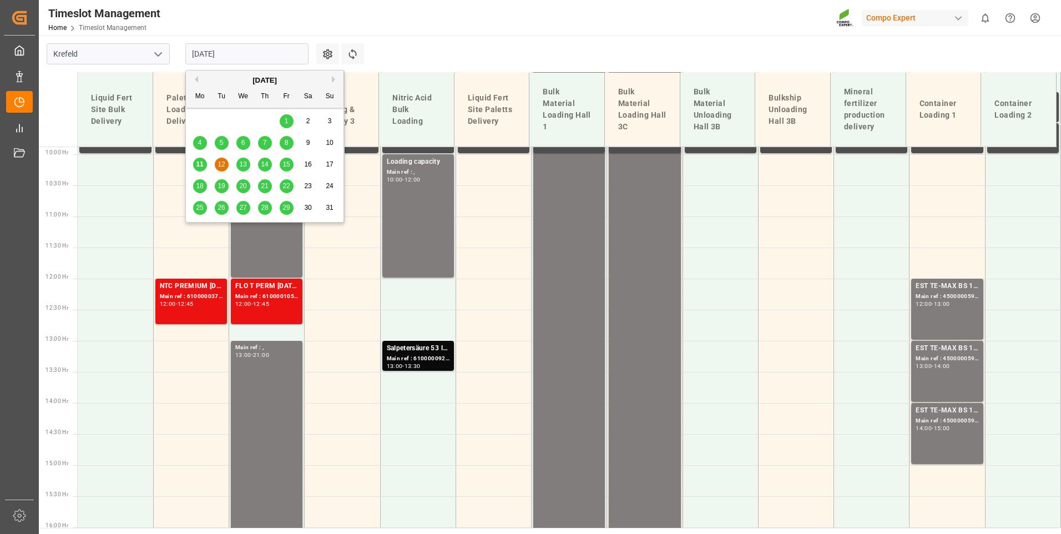
click at [267, 166] on span "14" at bounding box center [264, 164] width 7 height 8
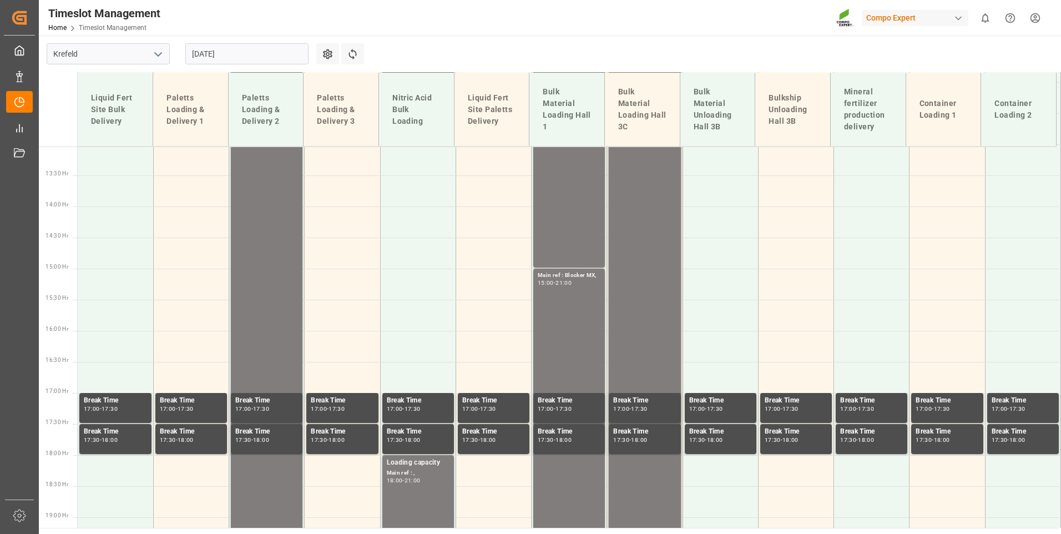
scroll to position [835, 0]
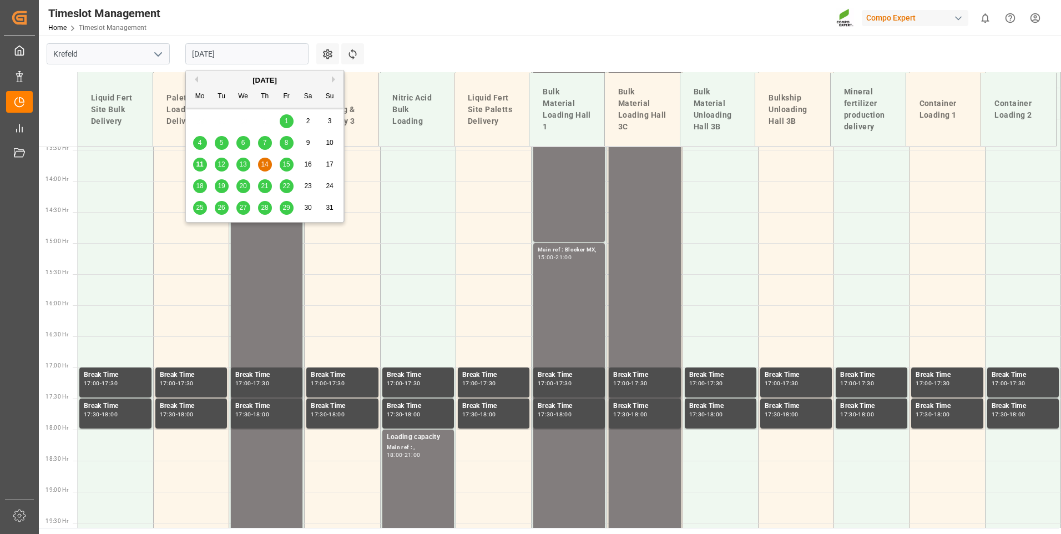
click at [267, 54] on input "[DATE]" at bounding box center [246, 53] width 123 height 21
click at [226, 164] on div "12" at bounding box center [222, 164] width 14 height 13
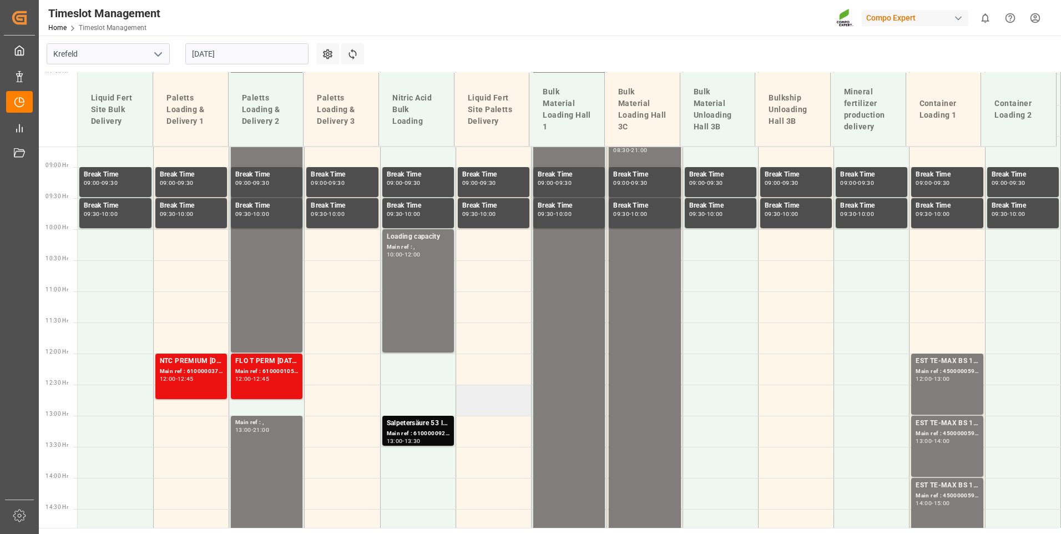
scroll to position [558, 0]
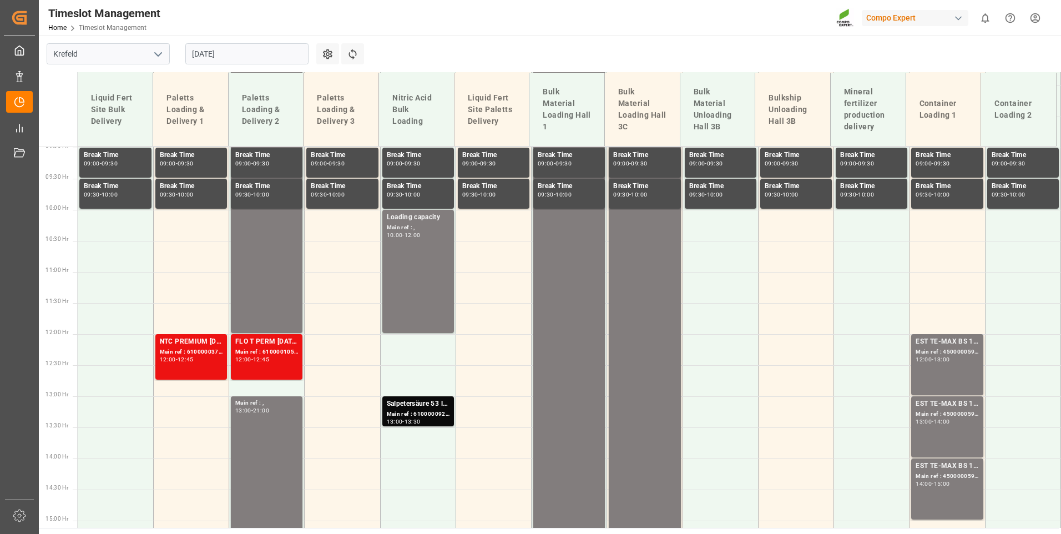
click at [259, 39] on div "[DATE]" at bounding box center [247, 54] width 139 height 37
click at [265, 54] on input "[DATE]" at bounding box center [246, 53] width 123 height 21
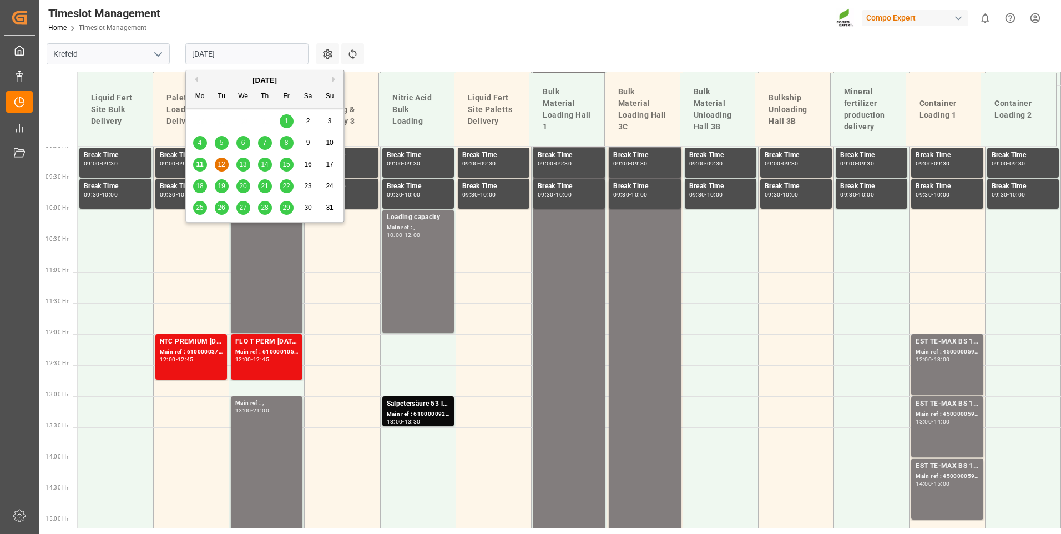
click at [266, 168] on span "14" at bounding box center [264, 164] width 7 height 8
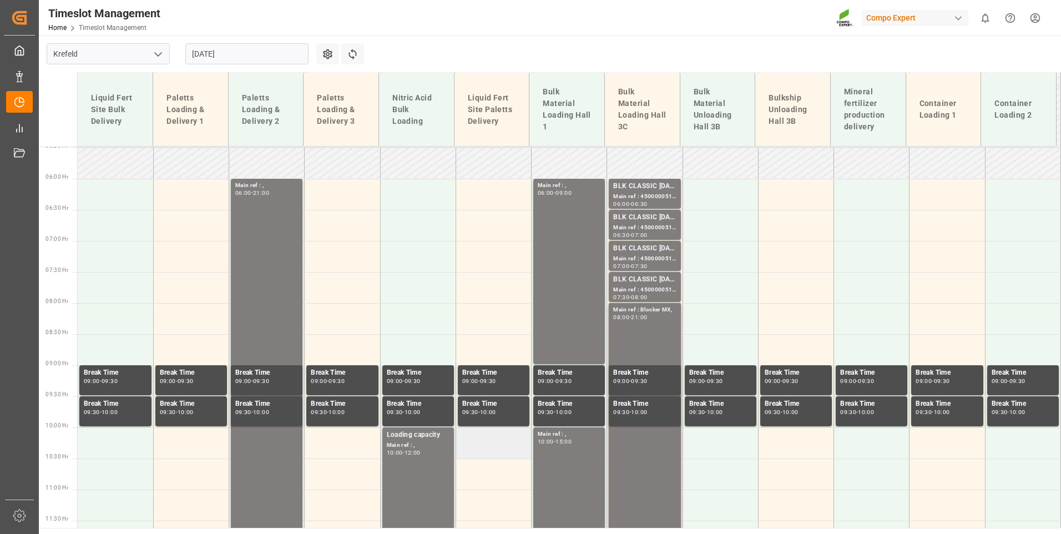
scroll to position [447, 0]
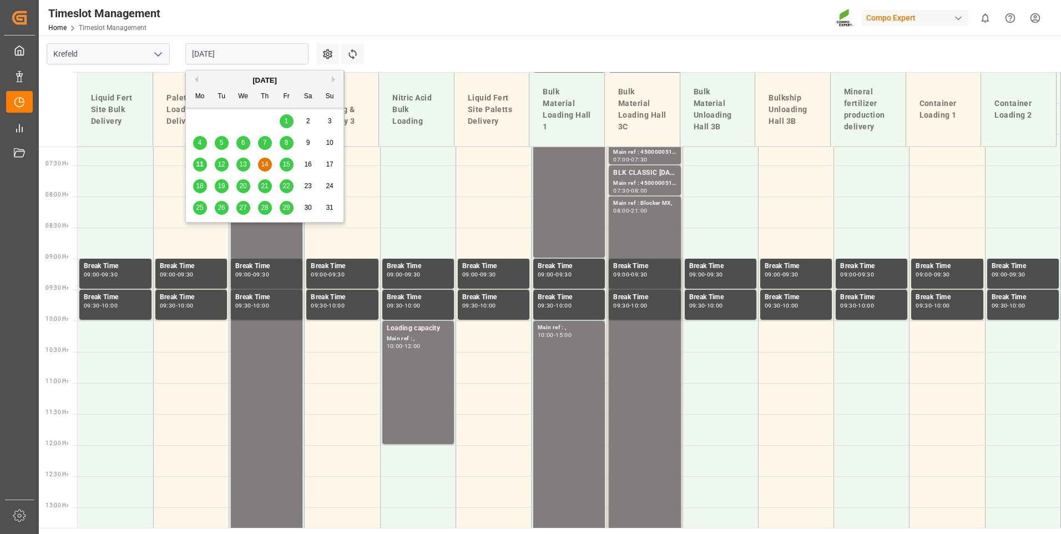
click at [249, 58] on input "[DATE]" at bounding box center [246, 53] width 123 height 21
click at [286, 170] on div "15" at bounding box center [287, 164] width 14 height 13
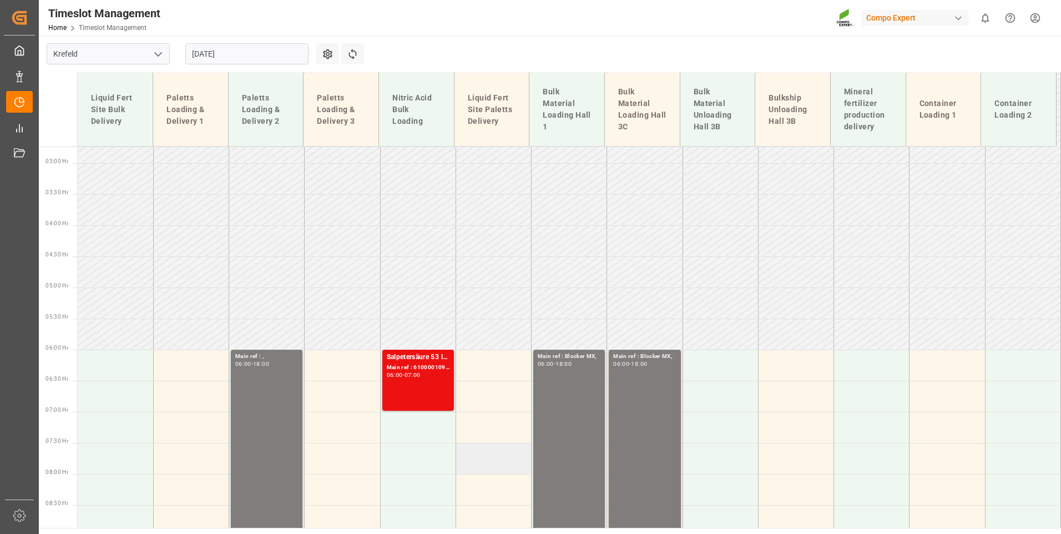
scroll to position [392, 0]
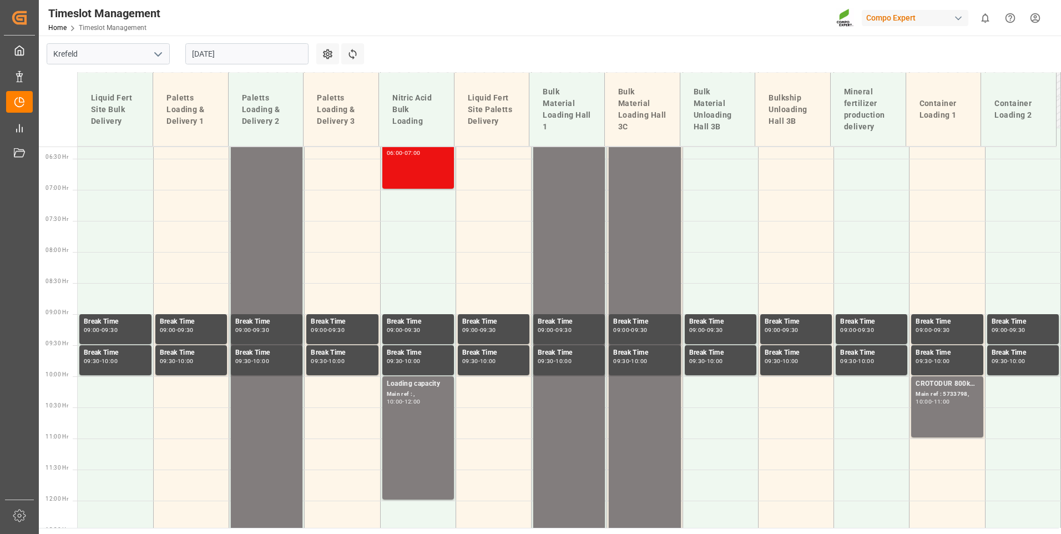
click at [251, 48] on input "[DATE]" at bounding box center [246, 53] width 123 height 21
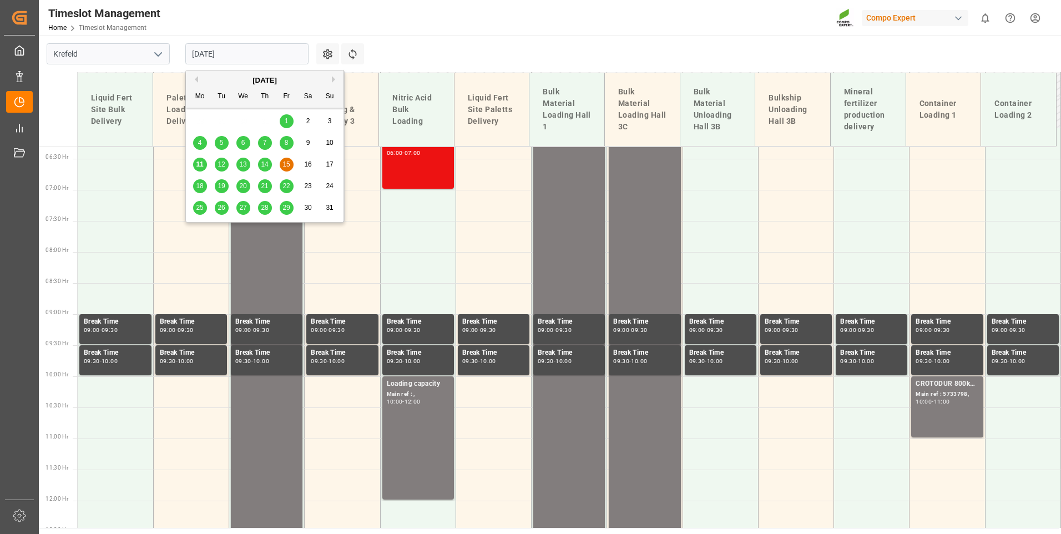
click at [202, 185] on span "18" at bounding box center [199, 186] width 7 height 8
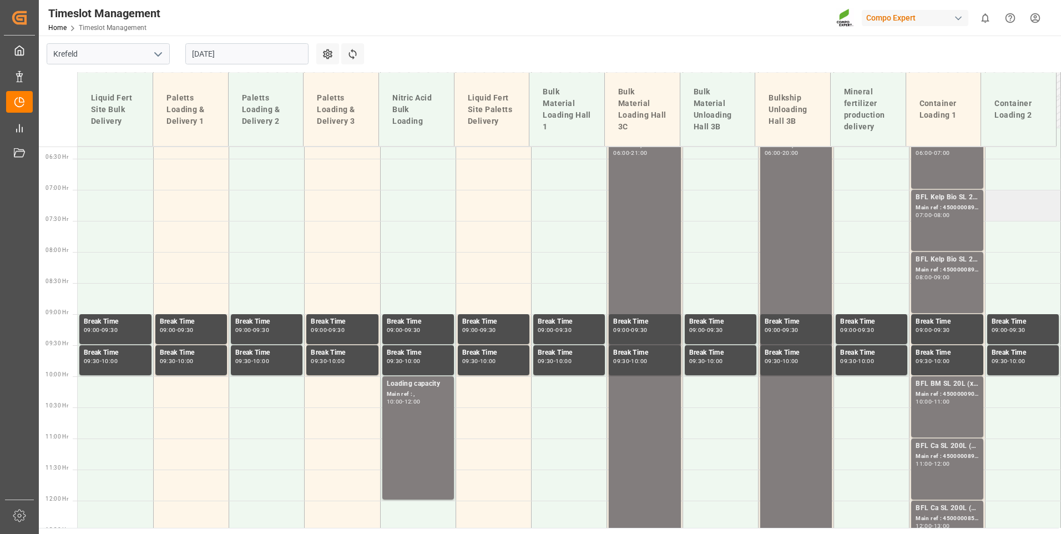
scroll to position [336, 0]
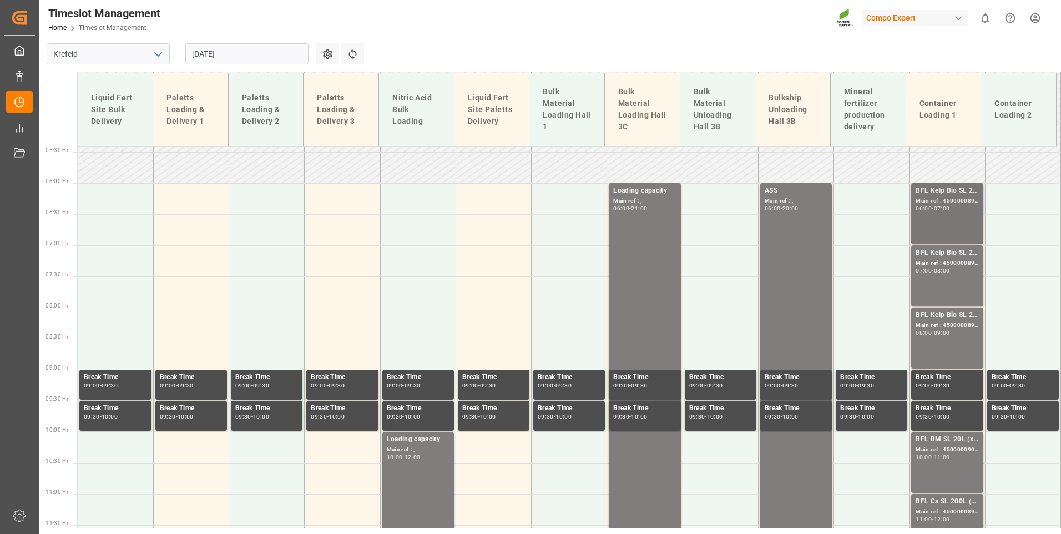
click at [966, 214] on div "BFL Kelp Bio SL 20L(with B)(x48) EGY MTO; Main ref : 4500000894, 4510356225; 06…" at bounding box center [946, 213] width 63 height 57
click at [963, 267] on div "Main ref : 4500000896, 4510356225;" at bounding box center [946, 263] width 63 height 9
click at [958, 328] on div "Main ref : 4500000895, 4510356225;" at bounding box center [946, 325] width 63 height 9
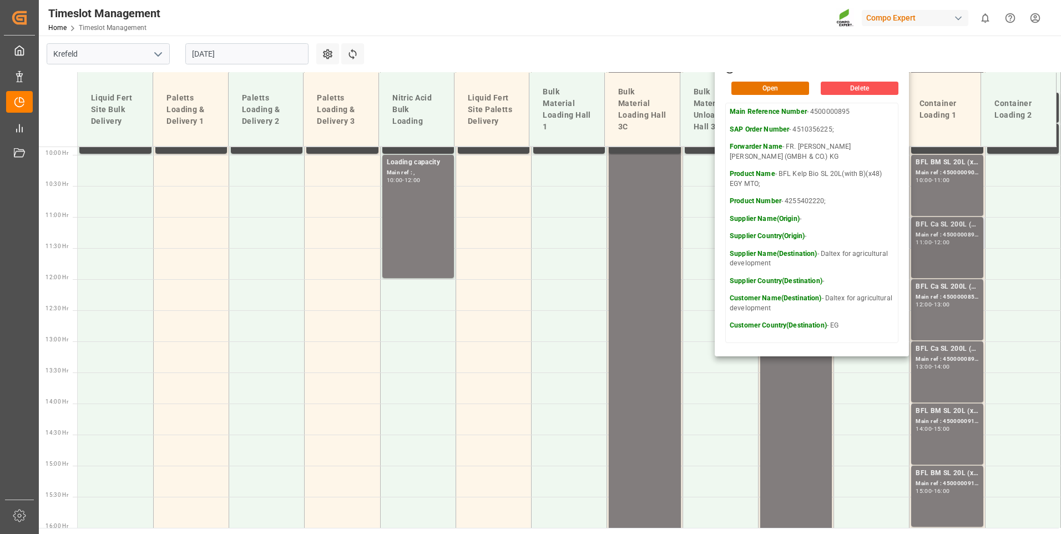
scroll to position [614, 0]
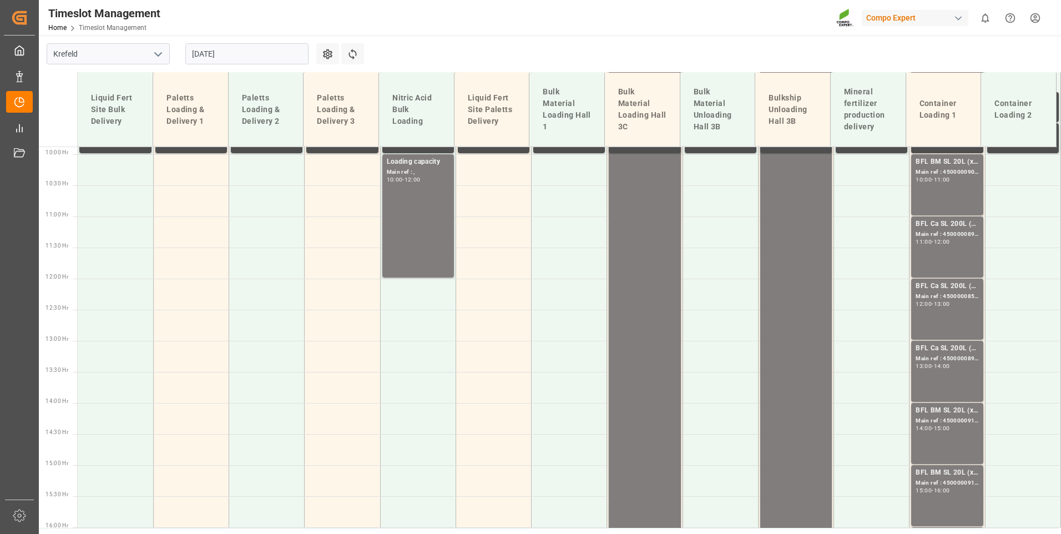
click at [941, 200] on div "BFL BM SL 20L (x48) EGY MTO; Main ref : 4500000907, 4510356184; 10:00 - 11:00" at bounding box center [946, 184] width 63 height 57
click at [960, 227] on div "BFL Ca SL 200L (x4) CL,ES,LAT MTO;" at bounding box center [946, 224] width 63 height 11
click at [953, 288] on div "BFL Ca SL 200L (x4) CL,ES,LAT MTO;VITA RZ O 1000L IBC MTO;" at bounding box center [946, 286] width 63 height 11
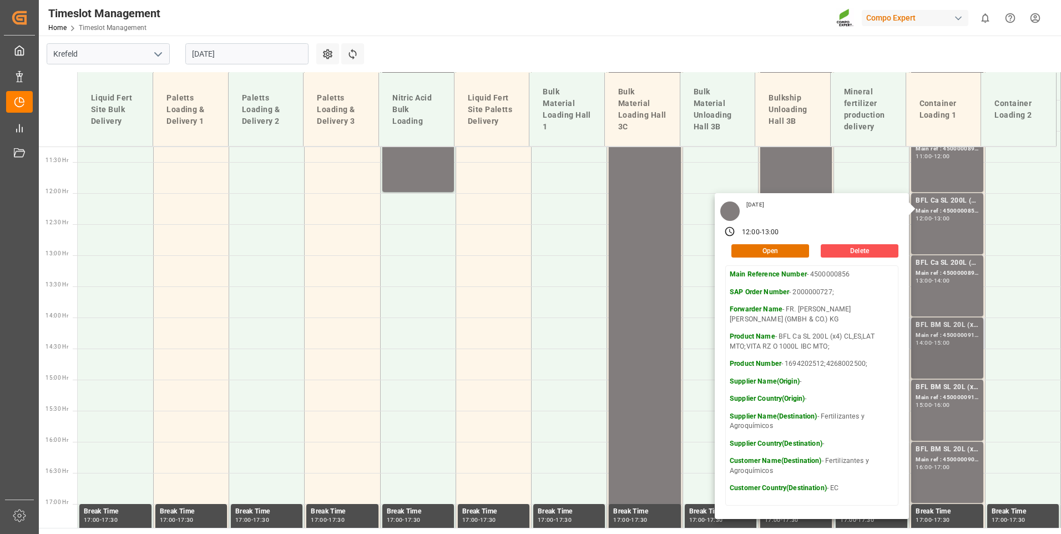
scroll to position [780, 0]
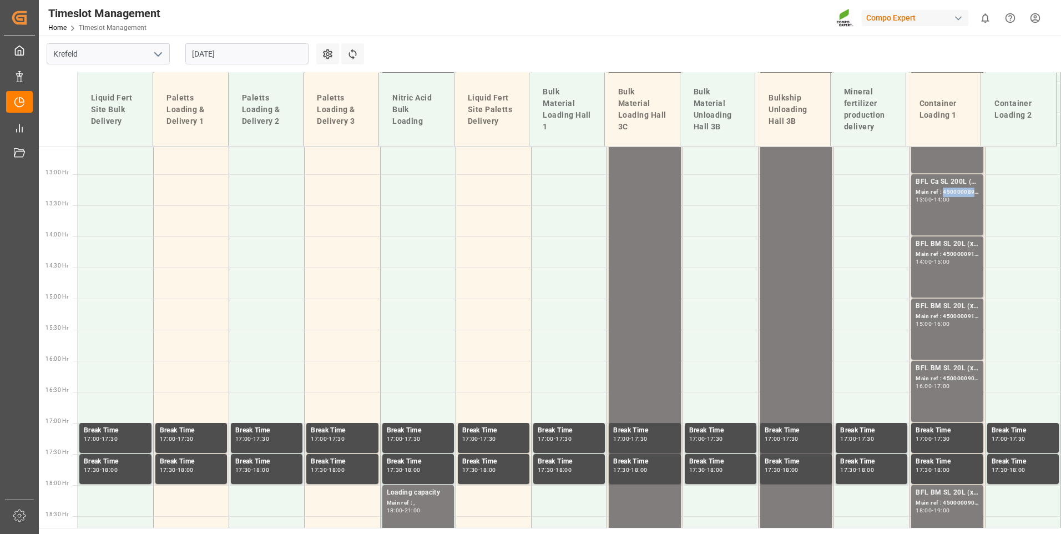
click at [950, 193] on div "Main ref : 4500000897, 2000000772;" at bounding box center [946, 192] width 63 height 9
click at [956, 265] on div "BFL BM SL 20L (x48) EGY MTO; Main ref : 4500000910, 4510356184; 14:00 - 15:00" at bounding box center [946, 267] width 63 height 57
click at [954, 327] on div "BFL BM SL 20L (x48) EGY MTO; Main ref : 4500000911, 4510356184; 15:00 - 16:00" at bounding box center [946, 329] width 63 height 57
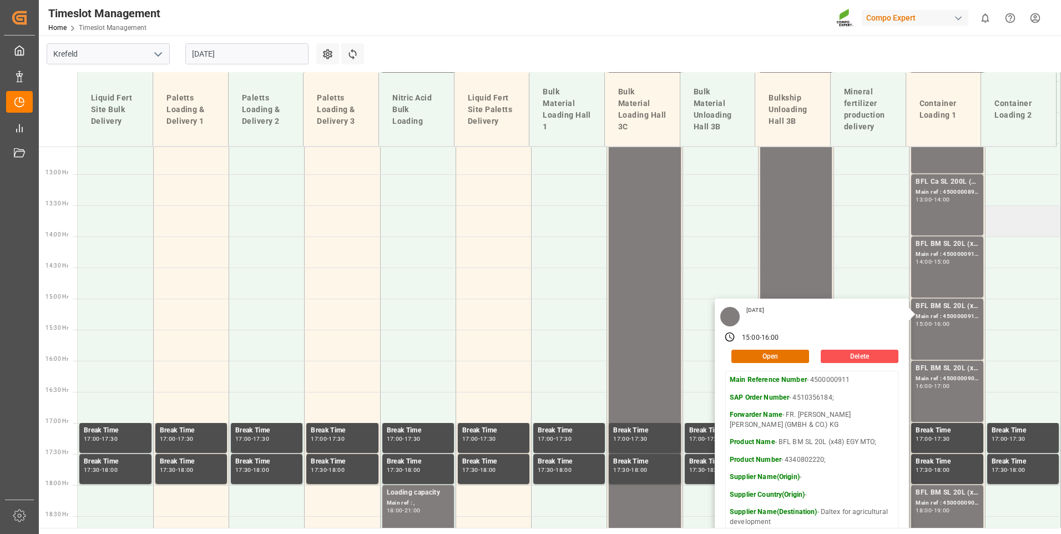
scroll to position [946, 0]
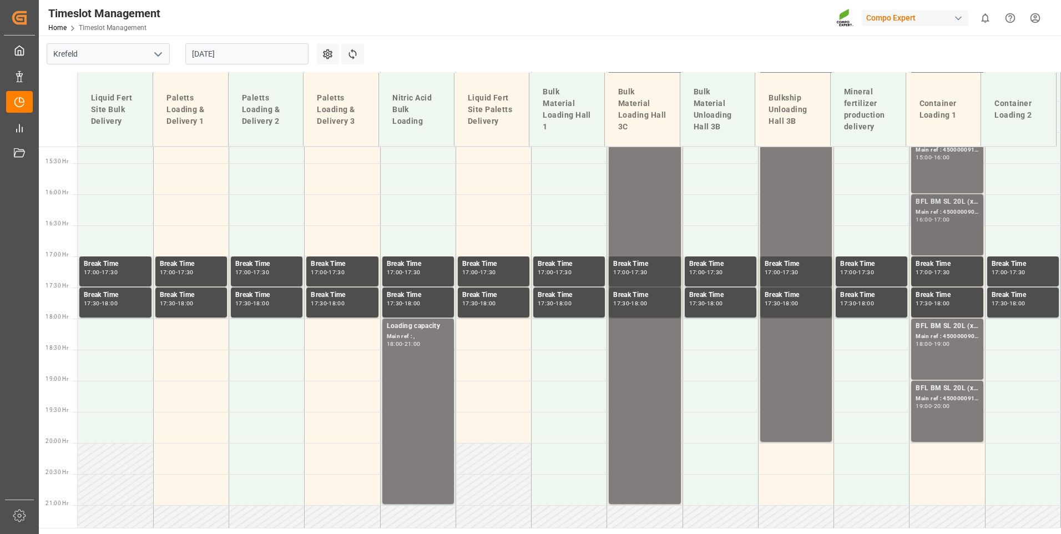
click at [965, 219] on div "16:00 - 17:00" at bounding box center [946, 220] width 63 height 6
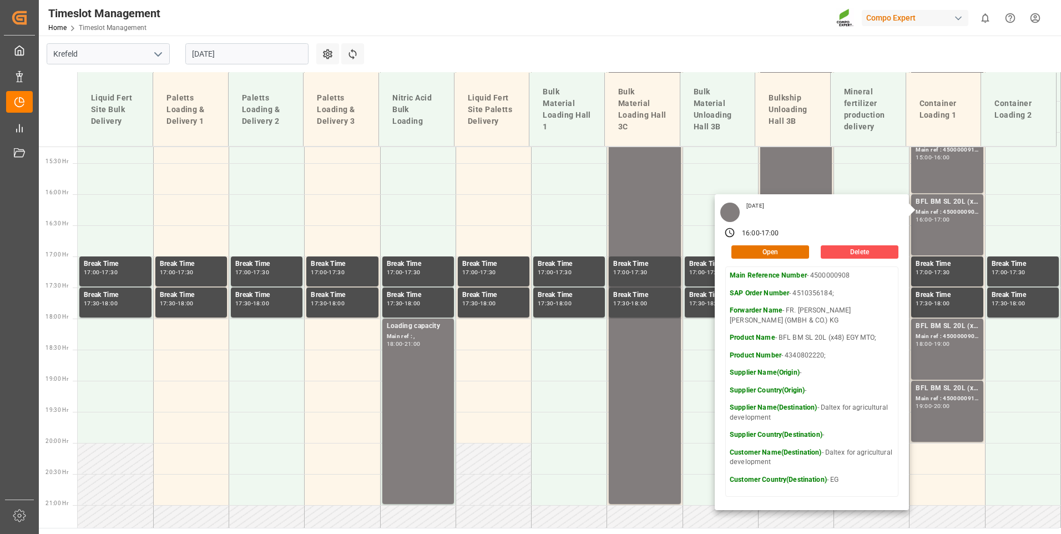
scroll to position [1057, 0]
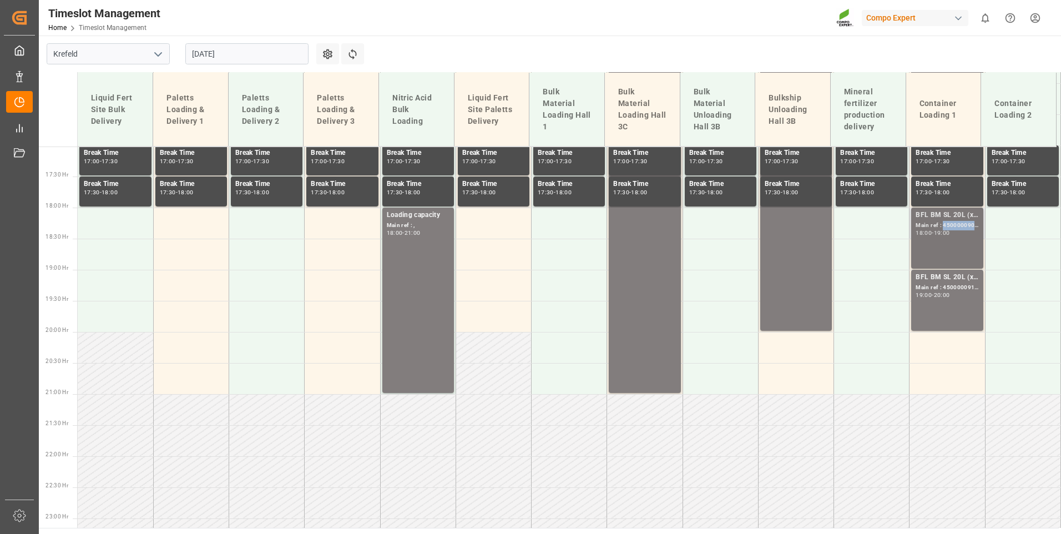
click at [955, 225] on div "Main ref : 4500000909, 4510356184;" at bounding box center [946, 225] width 63 height 9
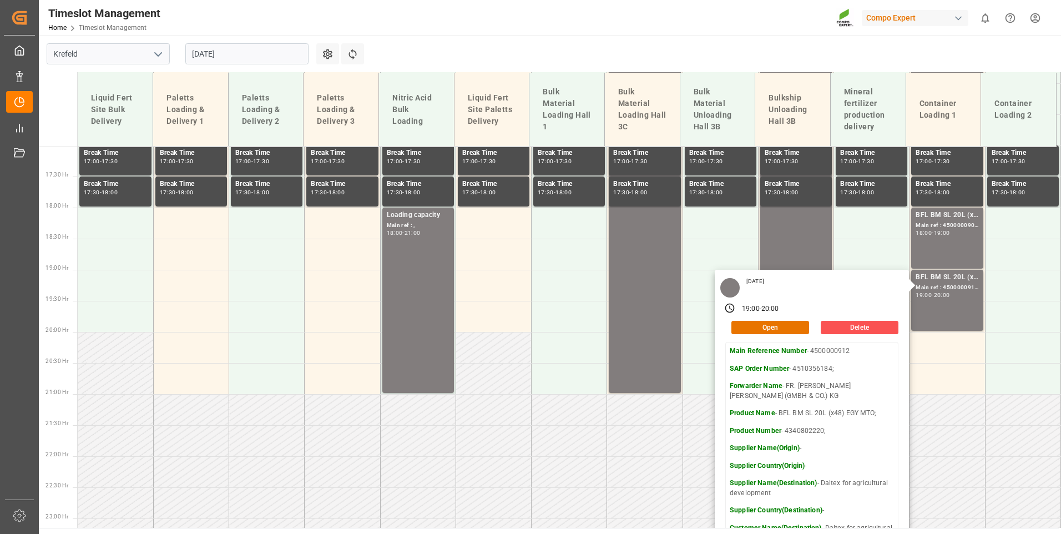
click at [247, 60] on input "[DATE]" at bounding box center [246, 53] width 123 height 21
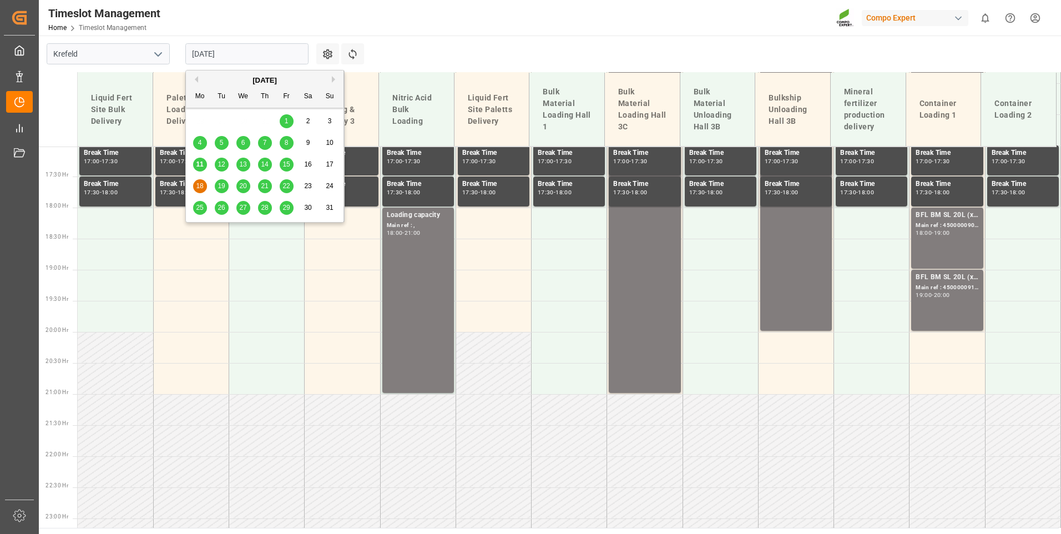
click at [222, 183] on span "19" at bounding box center [220, 186] width 7 height 8
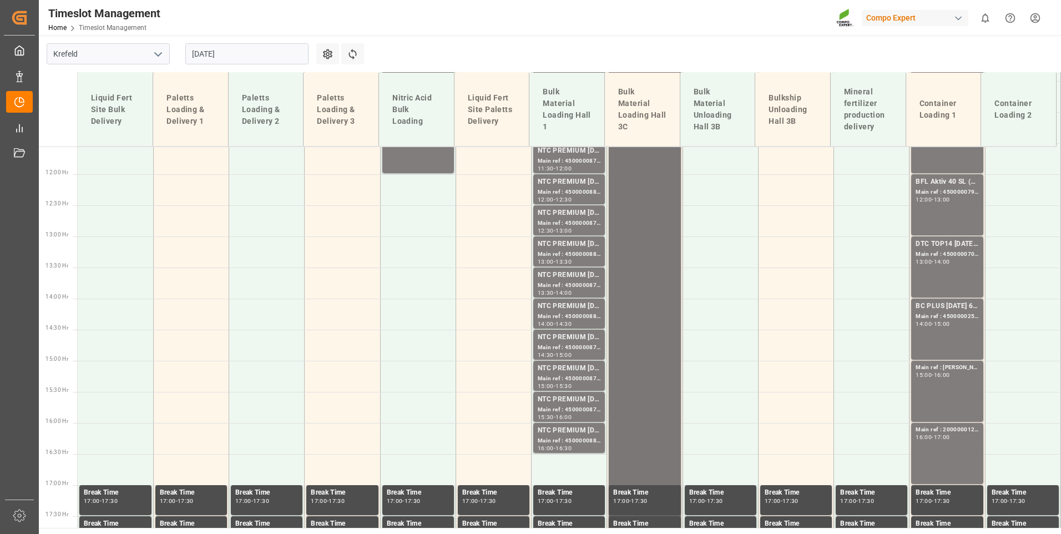
scroll to position [780, 0]
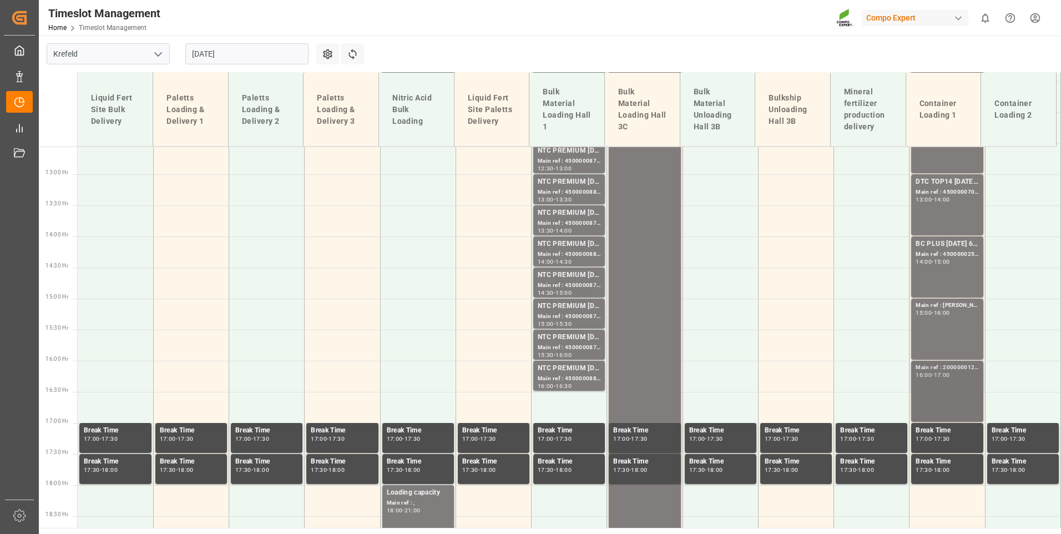
click at [944, 365] on div "Main ref : 2000000122," at bounding box center [946, 367] width 63 height 9
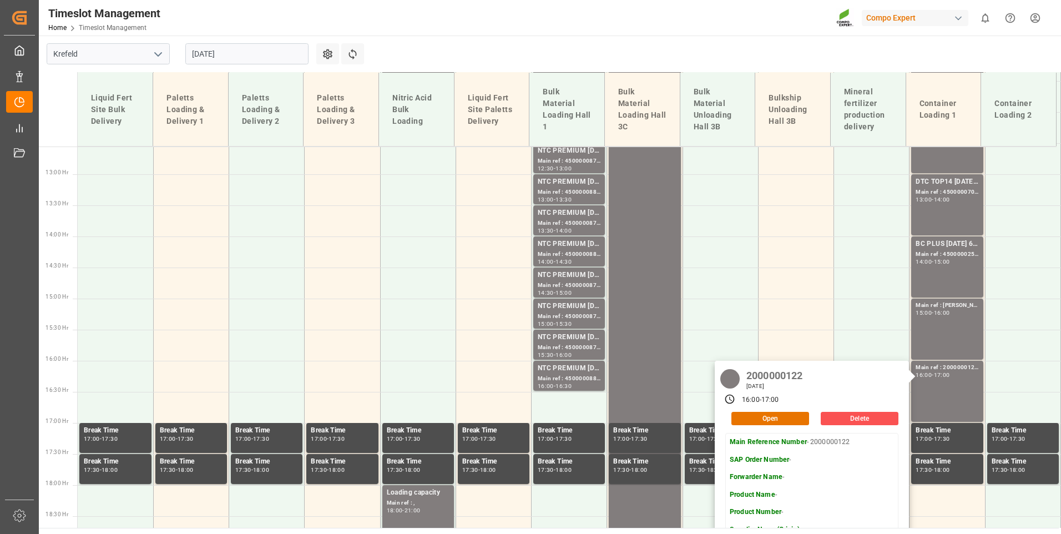
click at [265, 55] on input "[DATE]" at bounding box center [246, 53] width 123 height 21
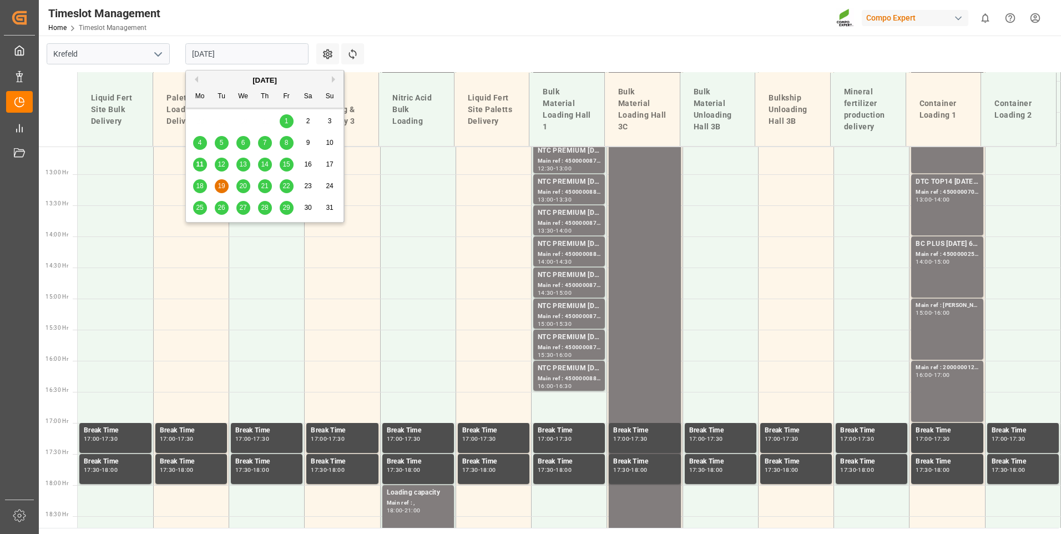
click at [243, 188] on span "20" at bounding box center [242, 186] width 7 height 8
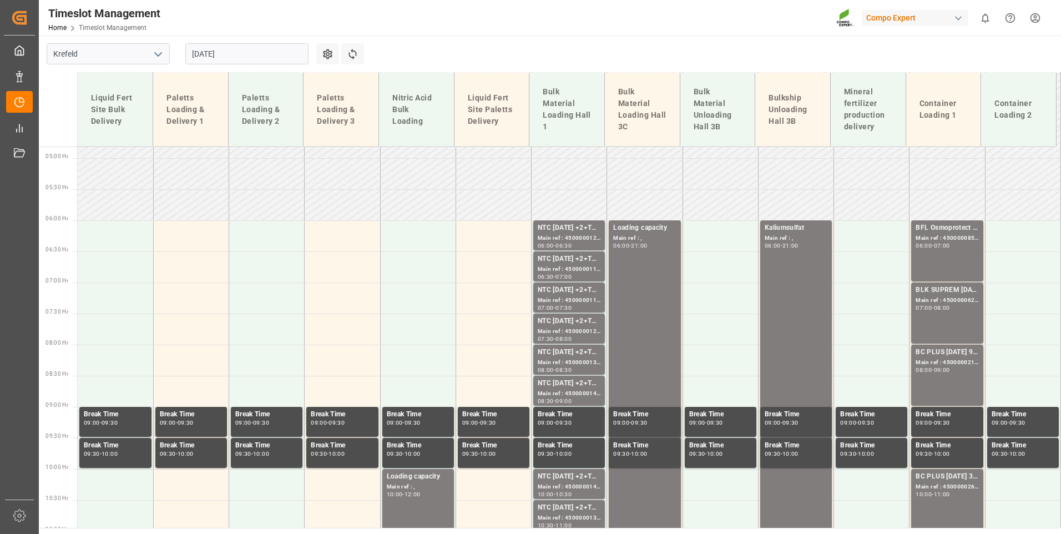
scroll to position [170, 0]
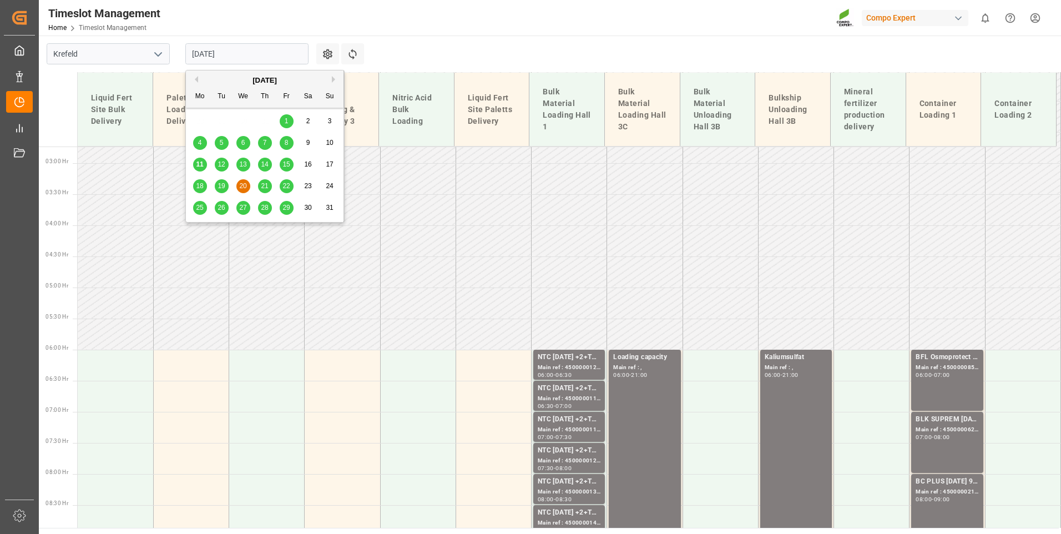
click at [255, 44] on input "[DATE]" at bounding box center [246, 53] width 123 height 21
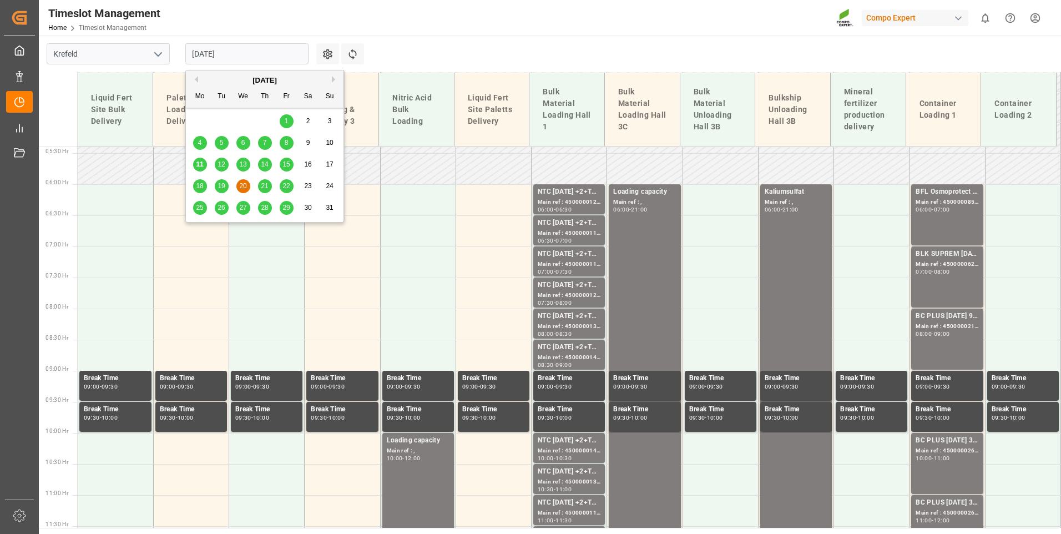
scroll to position [336, 0]
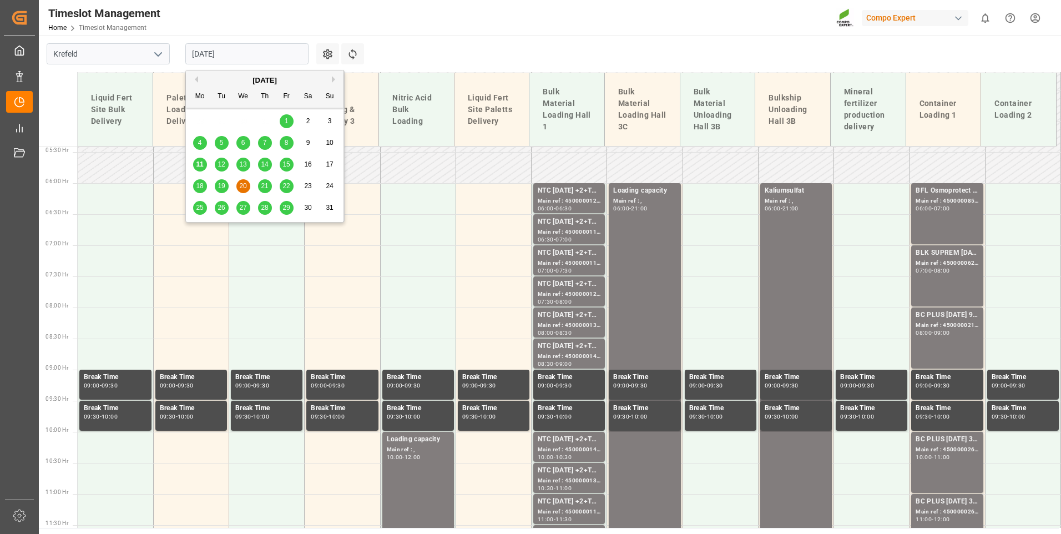
click at [270, 189] on div "21" at bounding box center [265, 186] width 14 height 13
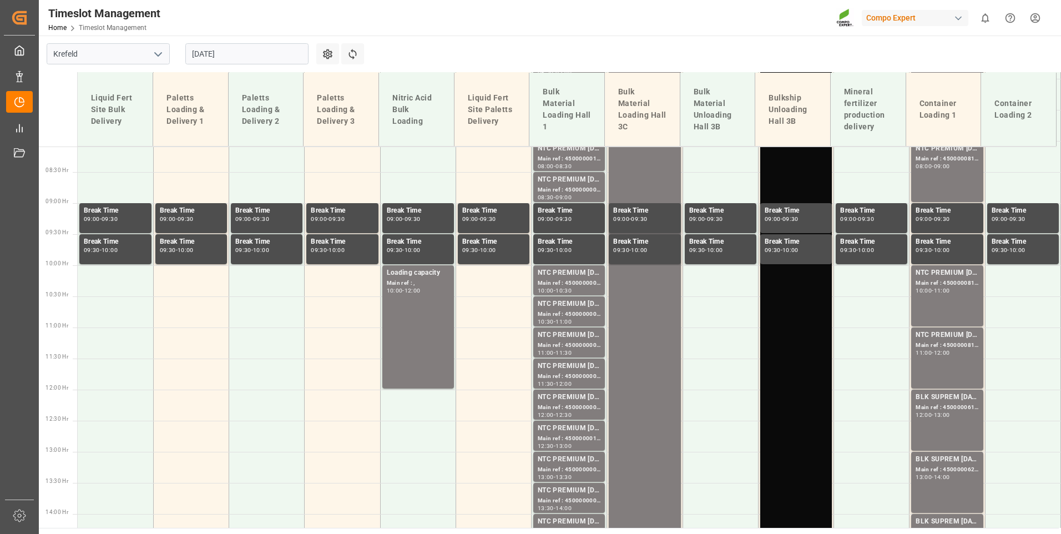
scroll to position [447, 0]
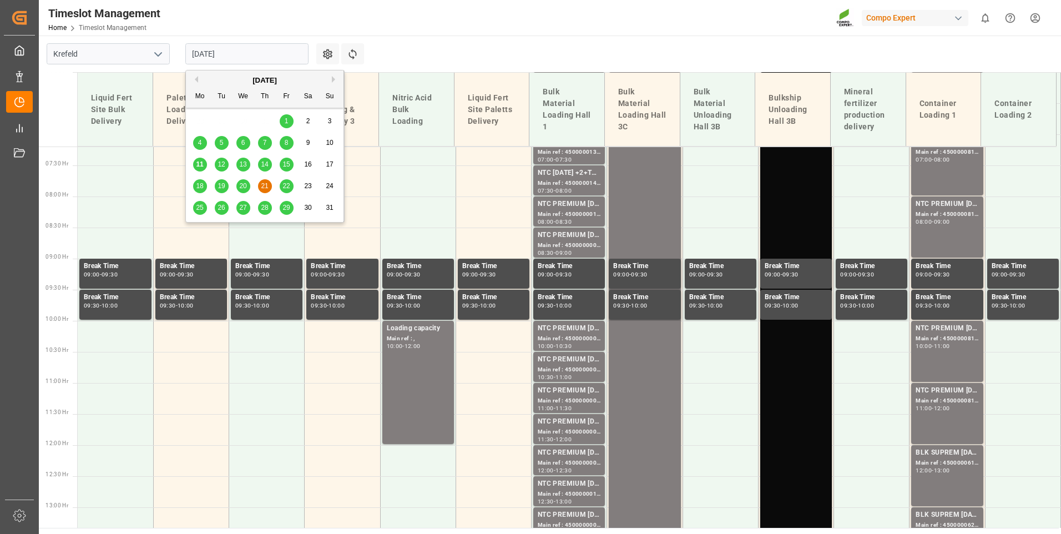
click at [269, 54] on input "[DATE]" at bounding box center [246, 53] width 123 height 21
click at [288, 188] on span "22" at bounding box center [285, 186] width 7 height 8
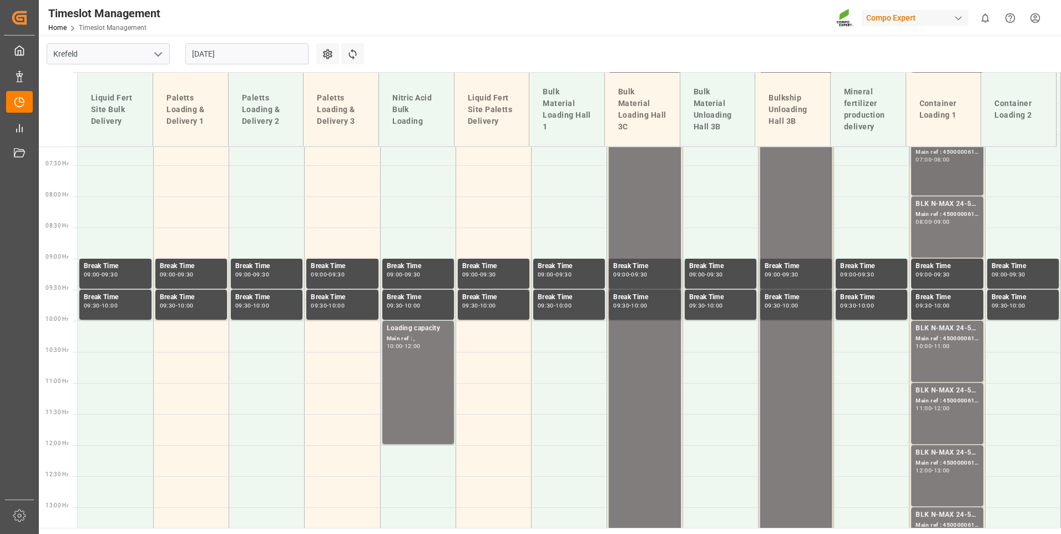
click at [930, 171] on div "BLK N-MAX 24-5-5 25KG (x42) INT MTO; Main ref : 4500000617, 2000000562; 07:00 -…" at bounding box center [946, 164] width 63 height 57
click at [941, 158] on div "08:00" at bounding box center [942, 159] width 16 height 5
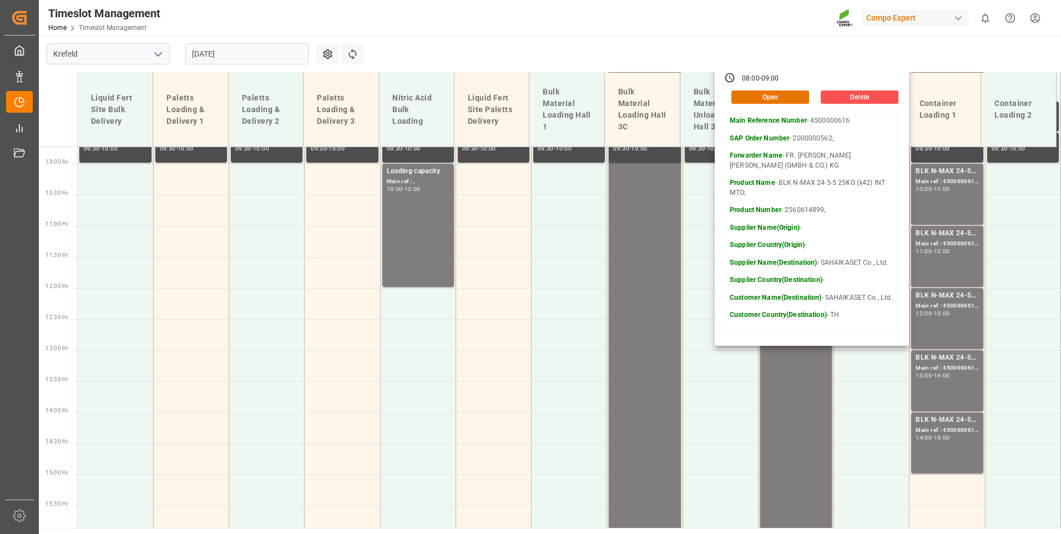
scroll to position [614, 0]
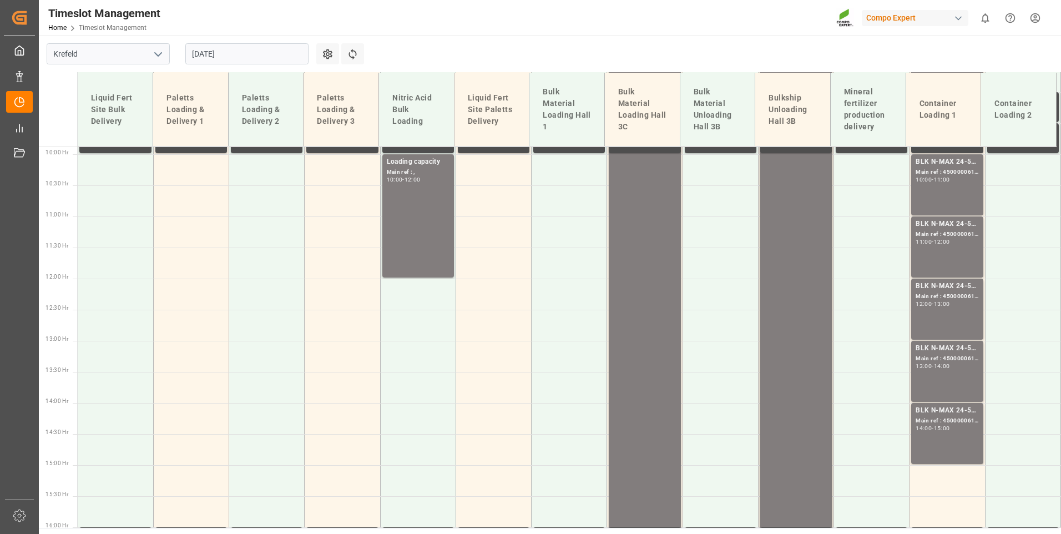
click at [949, 304] on div "13:00" at bounding box center [942, 303] width 16 height 5
click at [951, 348] on div "BLK N-MAX 24-5-5 25KG (x42) INT MTO;" at bounding box center [946, 348] width 63 height 11
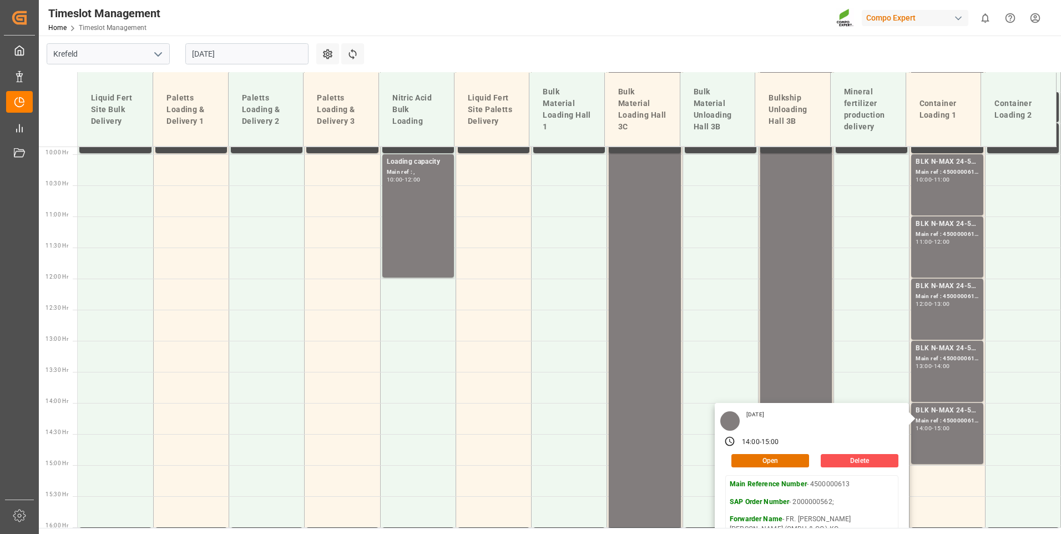
click at [286, 59] on input "[DATE]" at bounding box center [246, 53] width 123 height 21
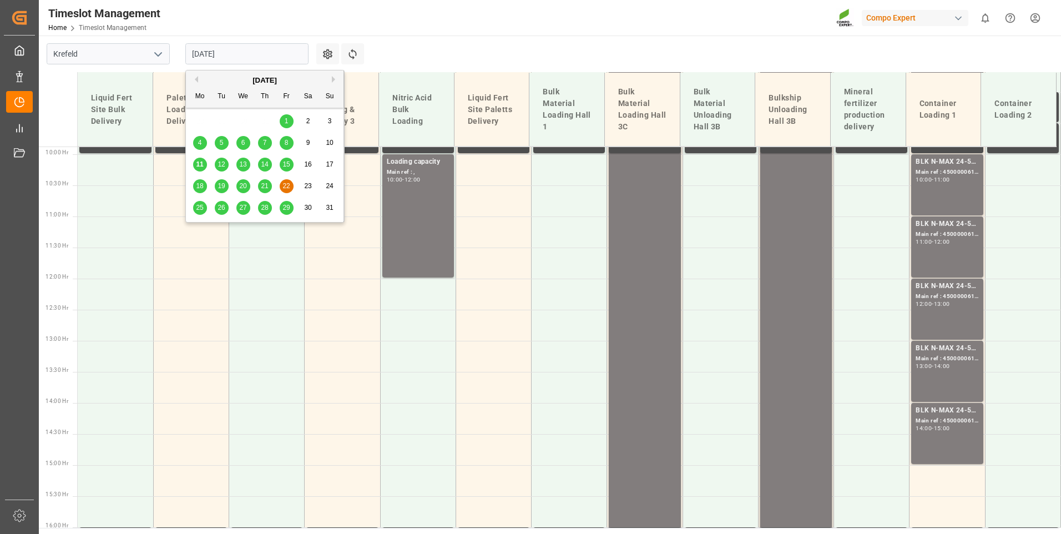
click at [204, 205] on div "25" at bounding box center [200, 207] width 14 height 13
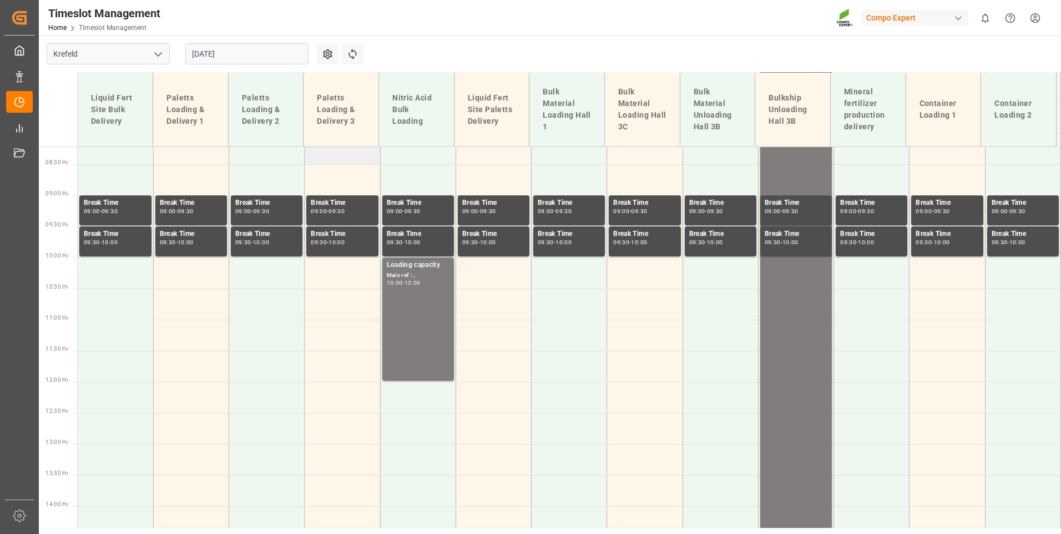
scroll to position [503, 0]
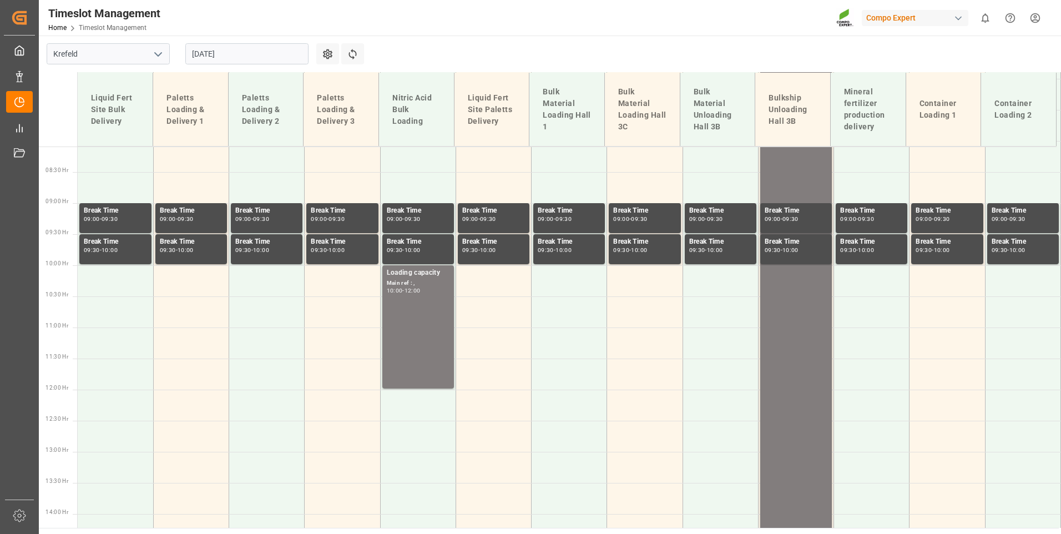
click at [277, 55] on input "[DATE]" at bounding box center [246, 53] width 123 height 21
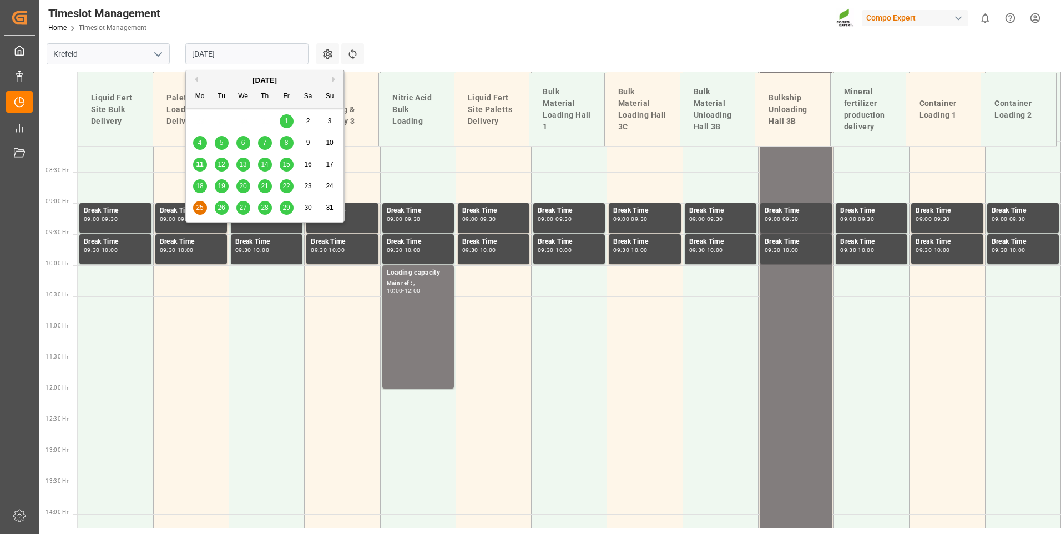
click at [201, 190] on div "18" at bounding box center [200, 186] width 14 height 13
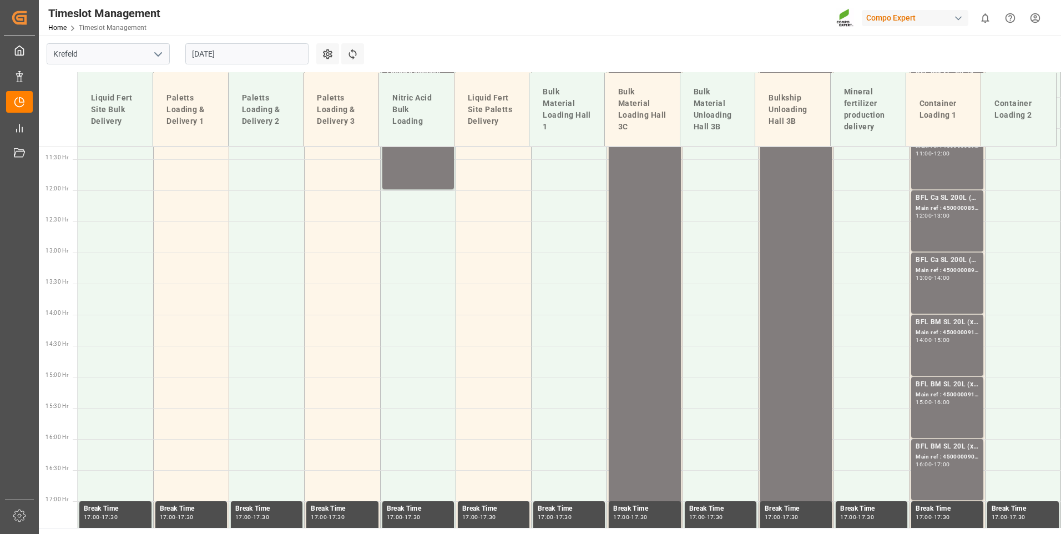
scroll to position [835, 0]
